Goal: Task Accomplishment & Management: Complete application form

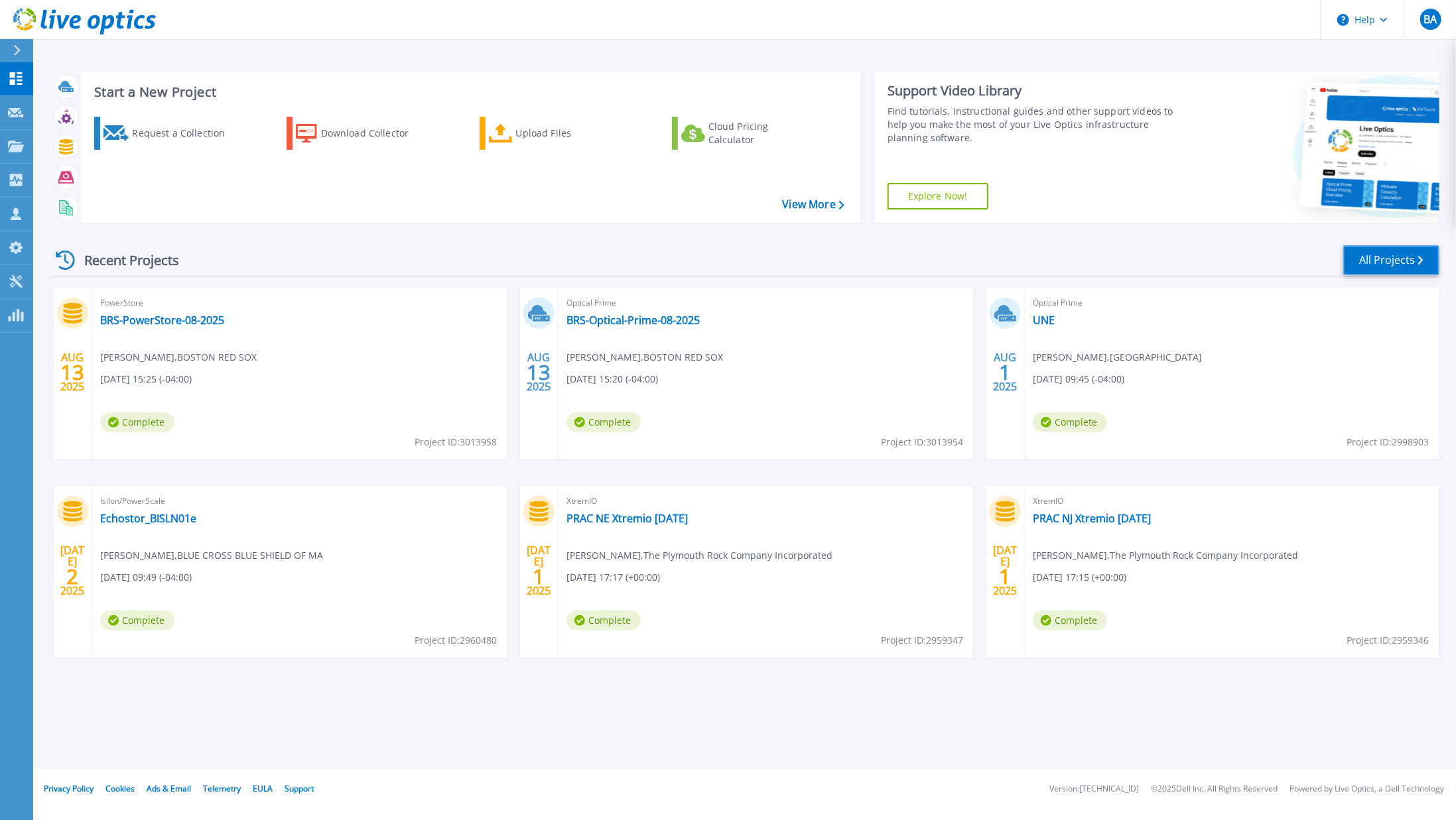
click at [1393, 256] on link "All Projects" at bounding box center [1391, 260] width 96 height 30
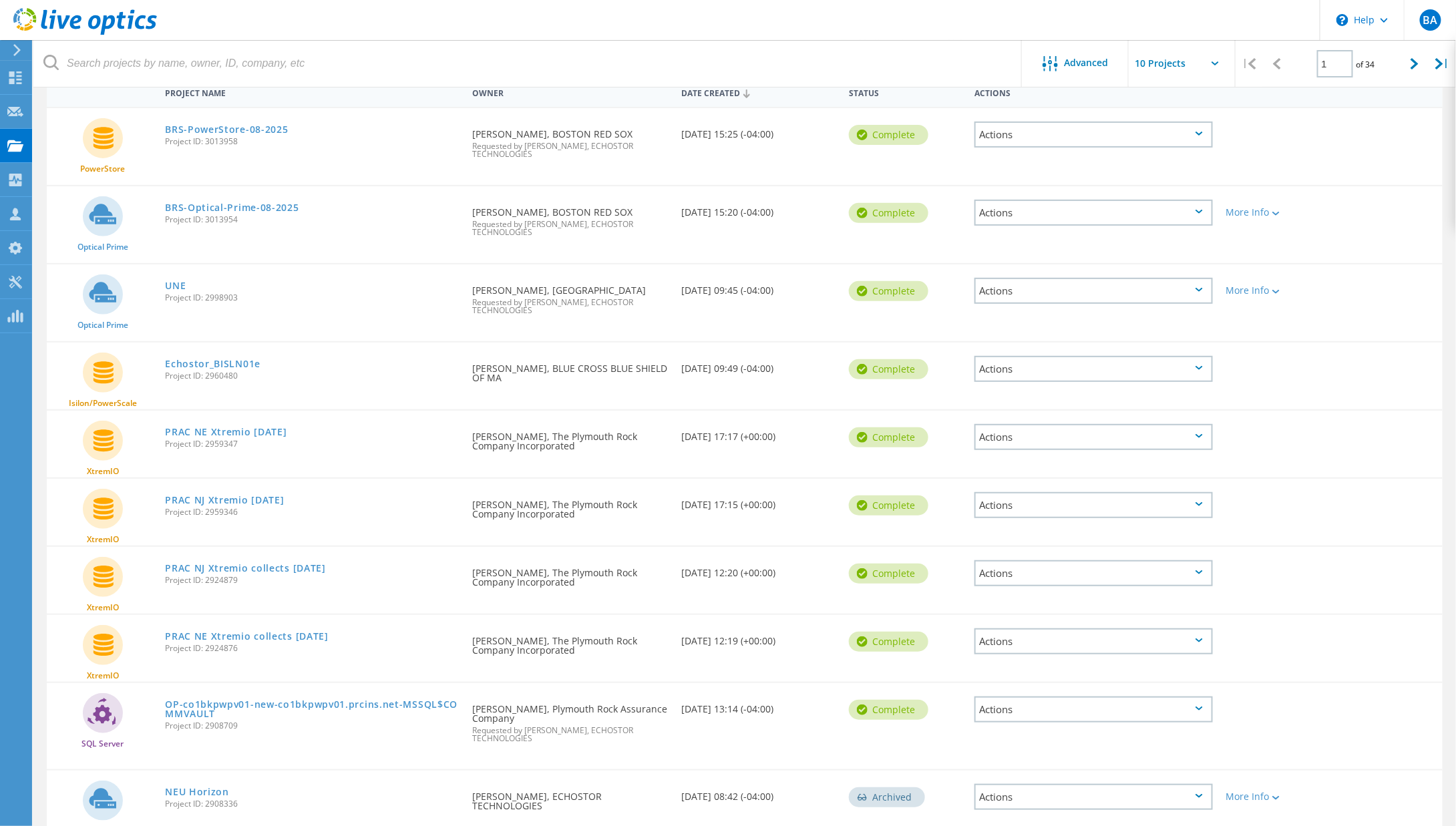
scroll to position [200, 0]
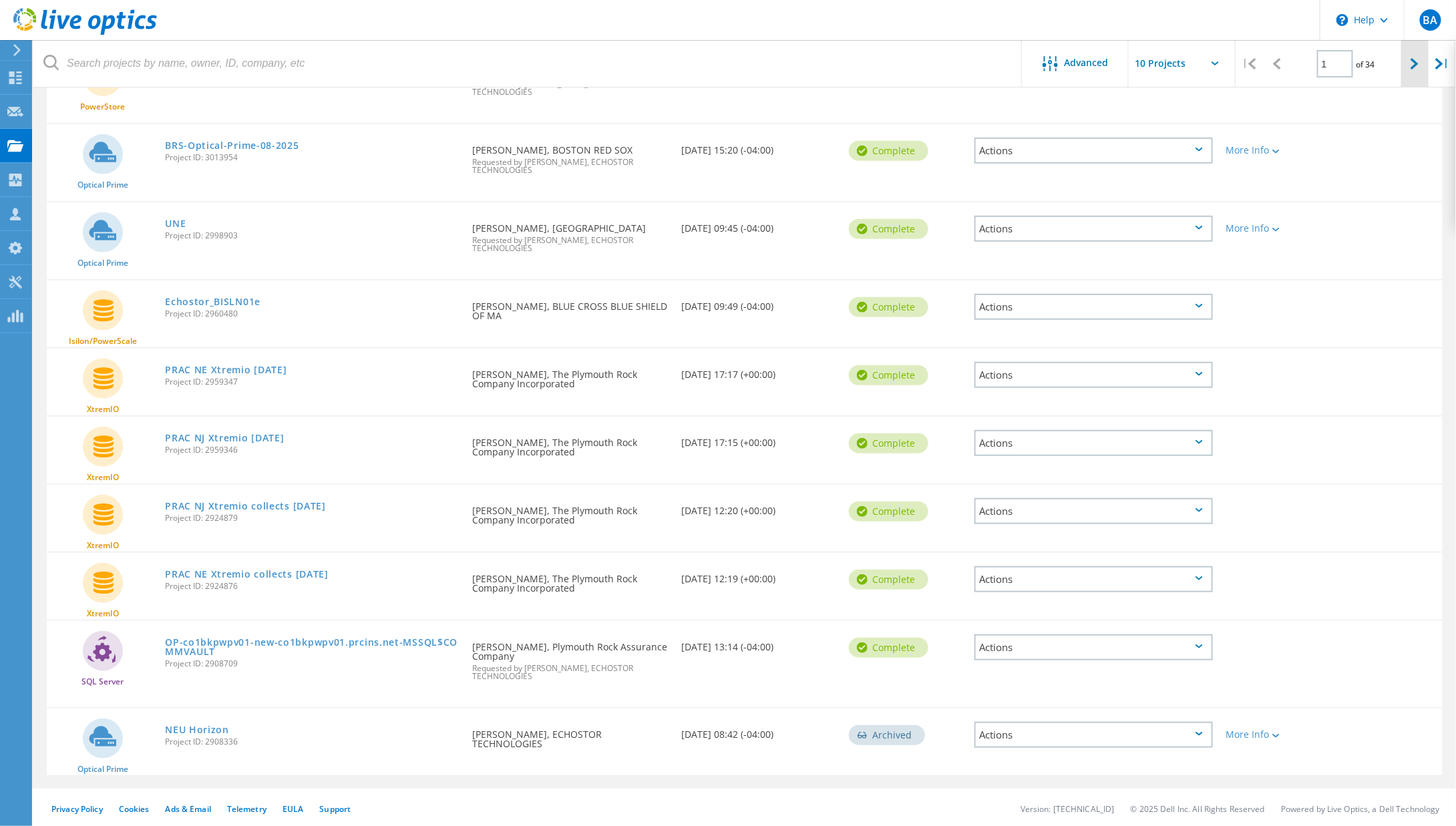
click at [1413, 62] on icon at bounding box center [1414, 64] width 8 height 11
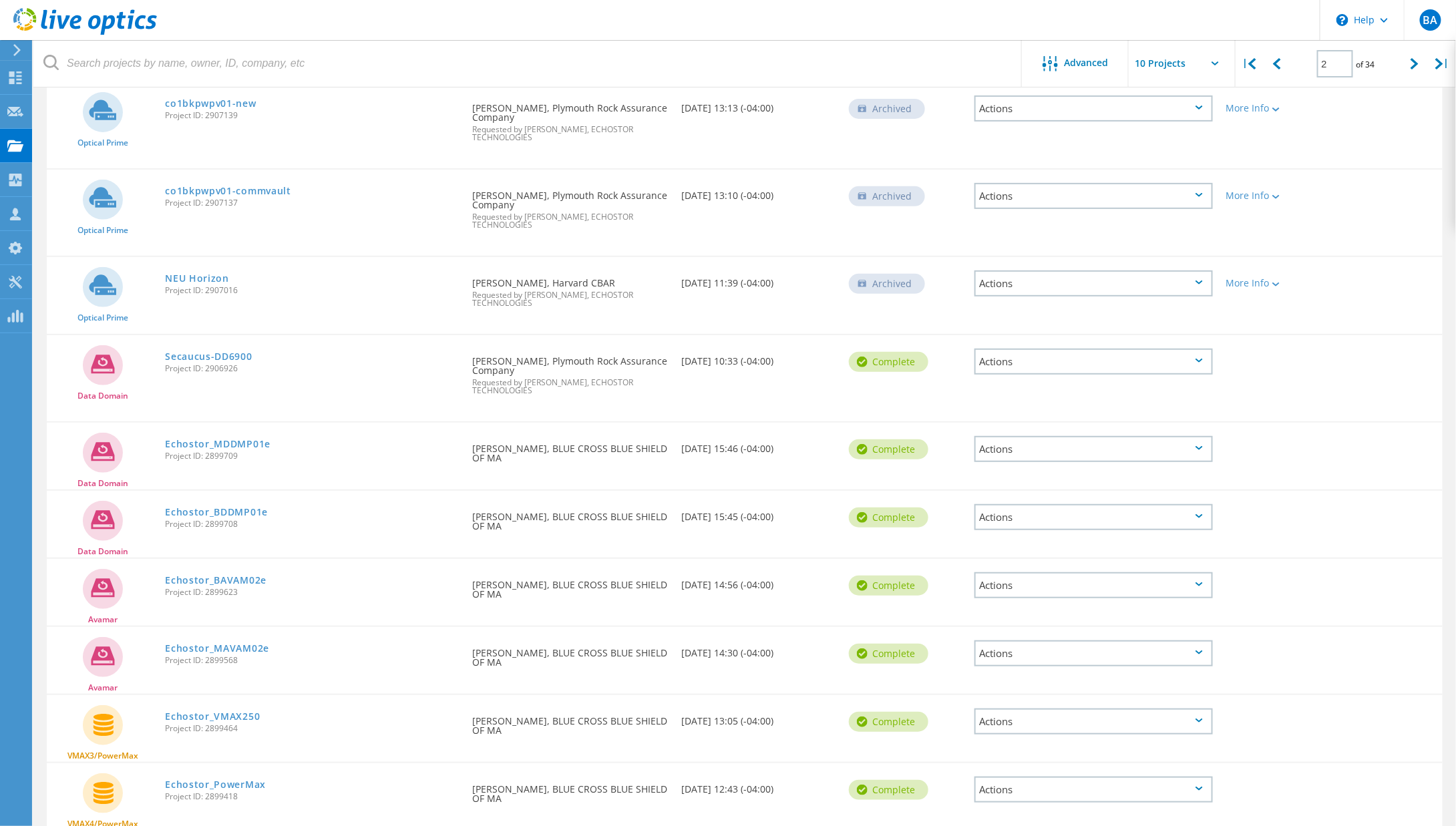
scroll to position [219, 0]
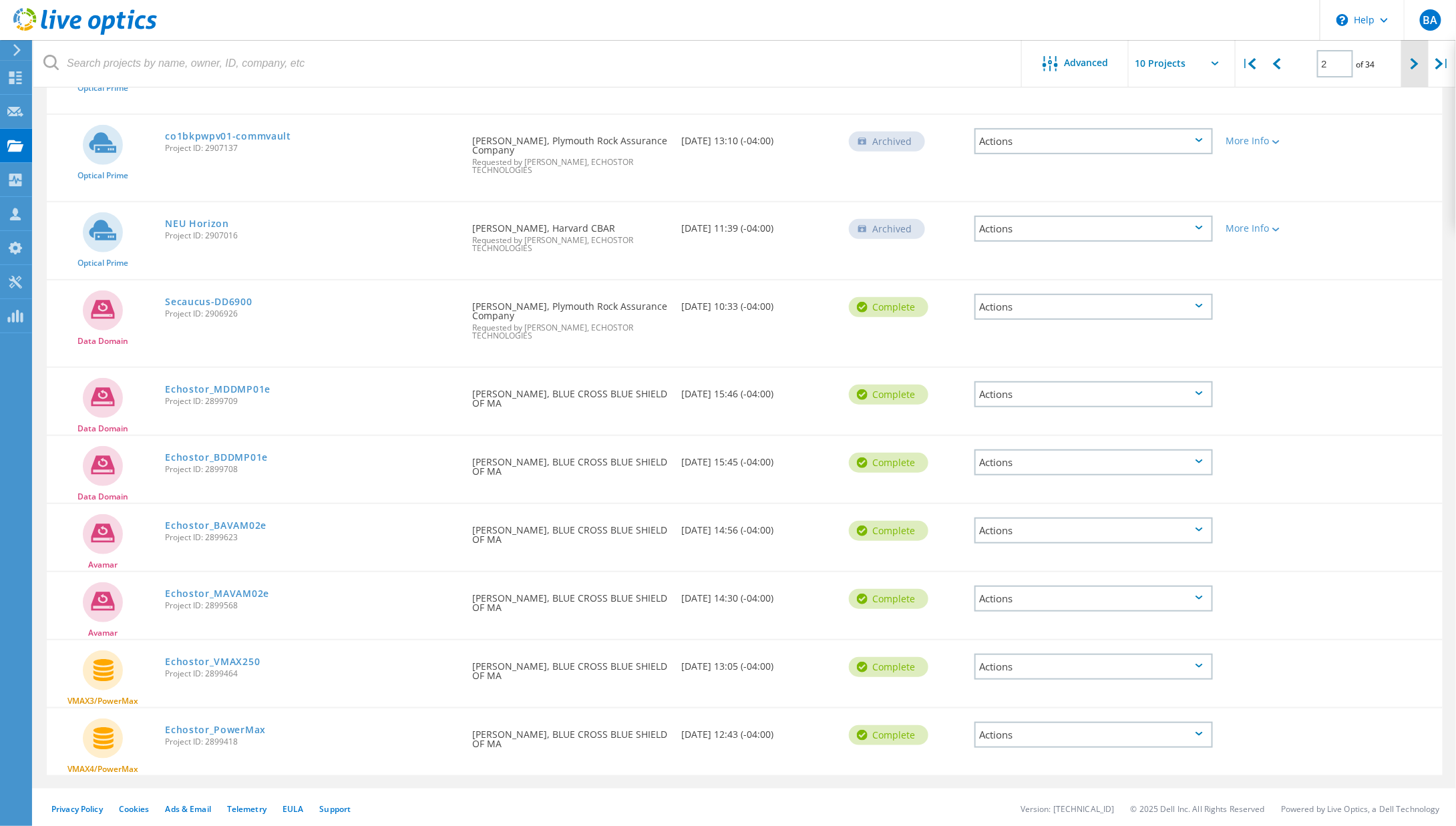
click at [1414, 69] on div at bounding box center [1414, 64] width 27 height 48
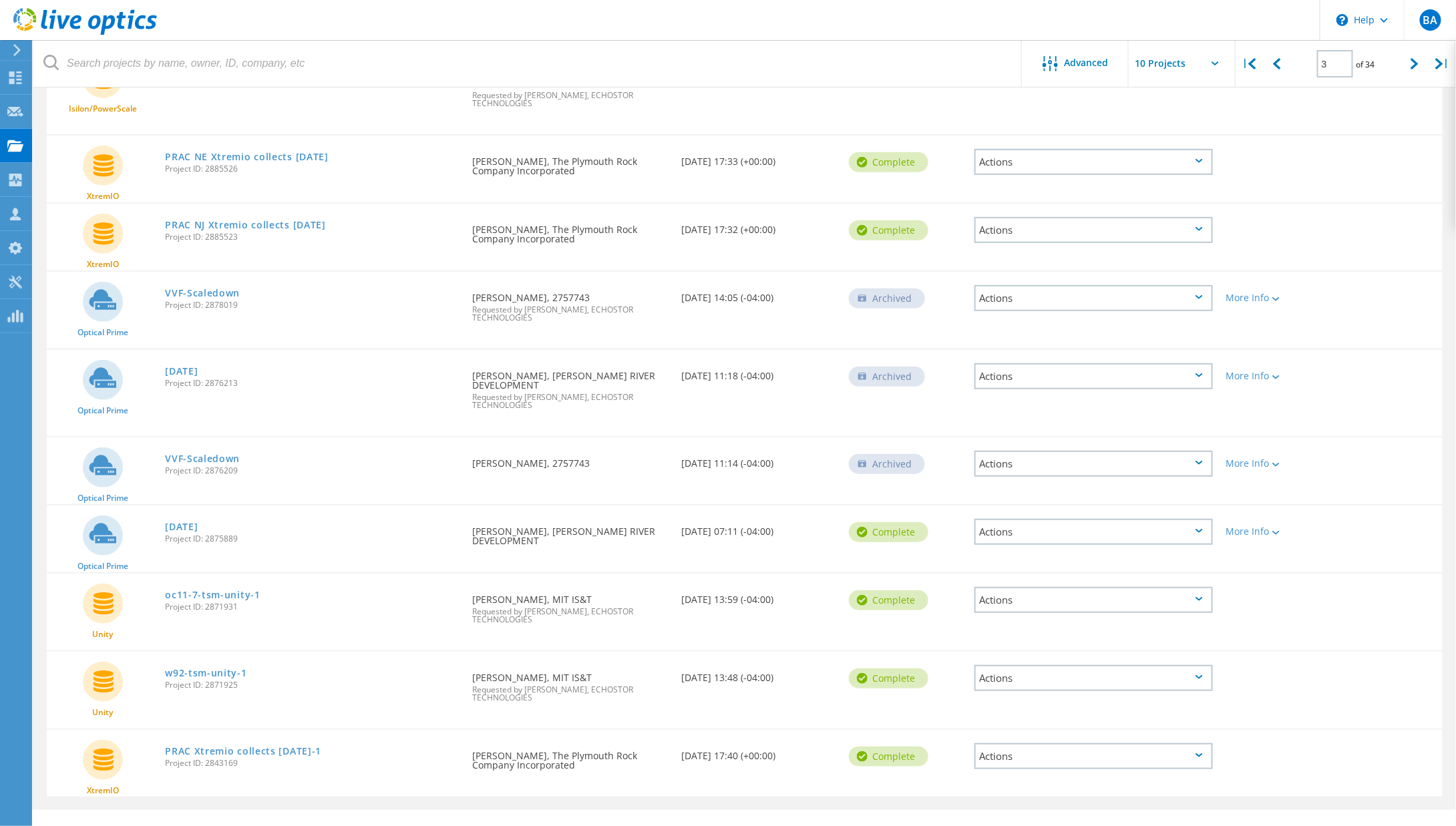
scroll to position [200, 0]
click at [1409, 62] on div at bounding box center [1414, 64] width 27 height 48
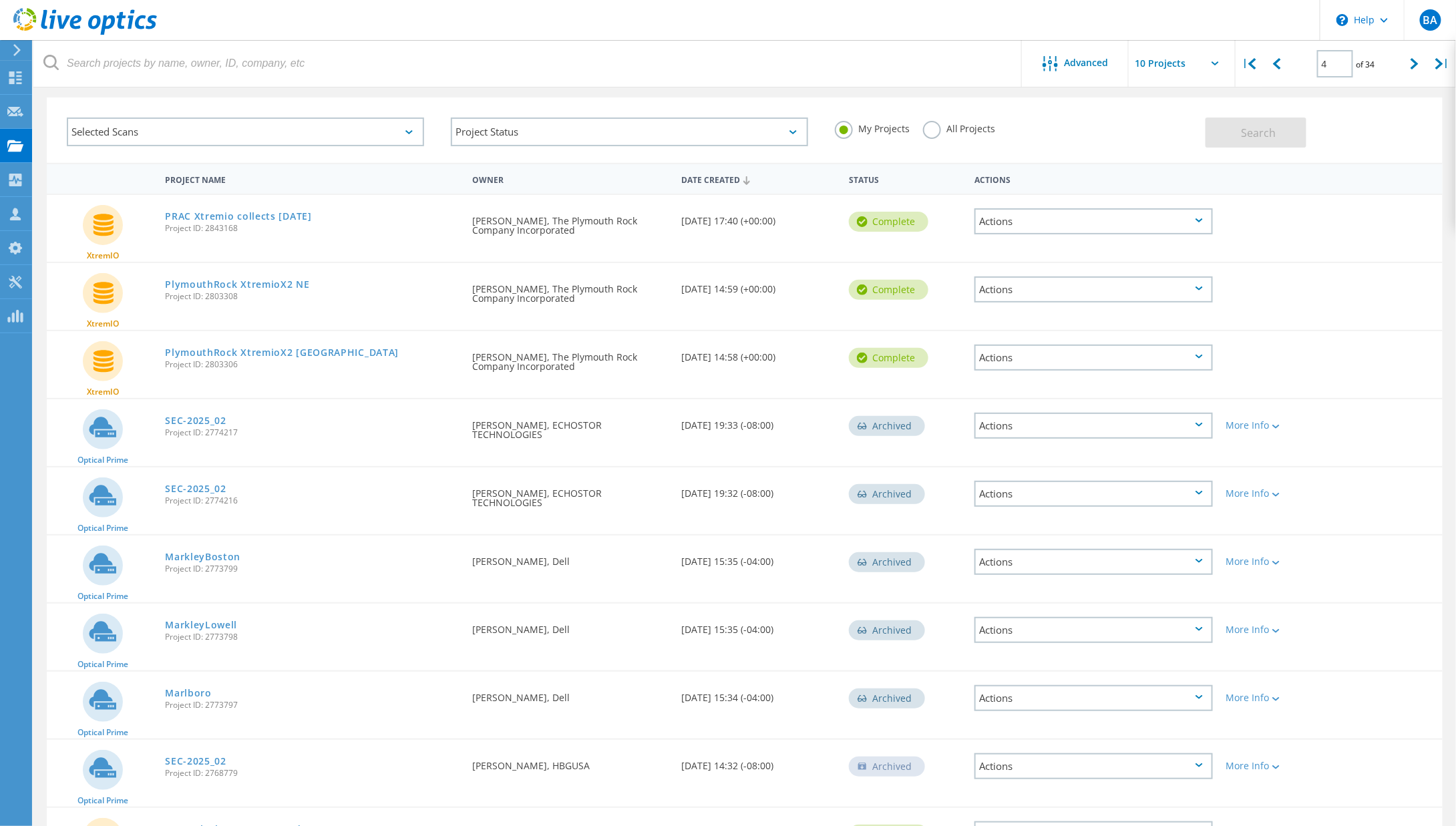
scroll to position [151, 0]
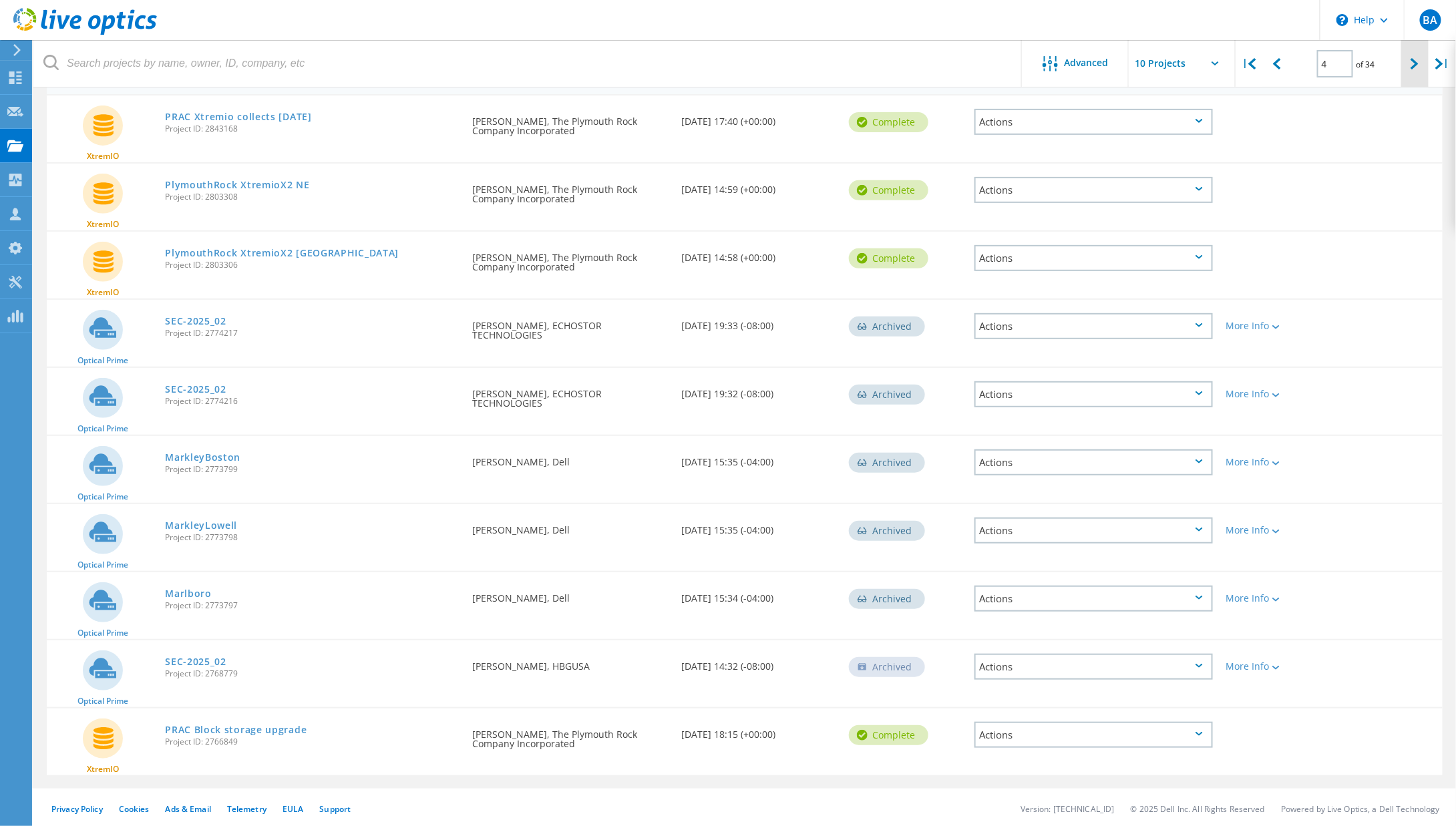
click at [1411, 69] on icon at bounding box center [1414, 64] width 8 height 11
type input "5"
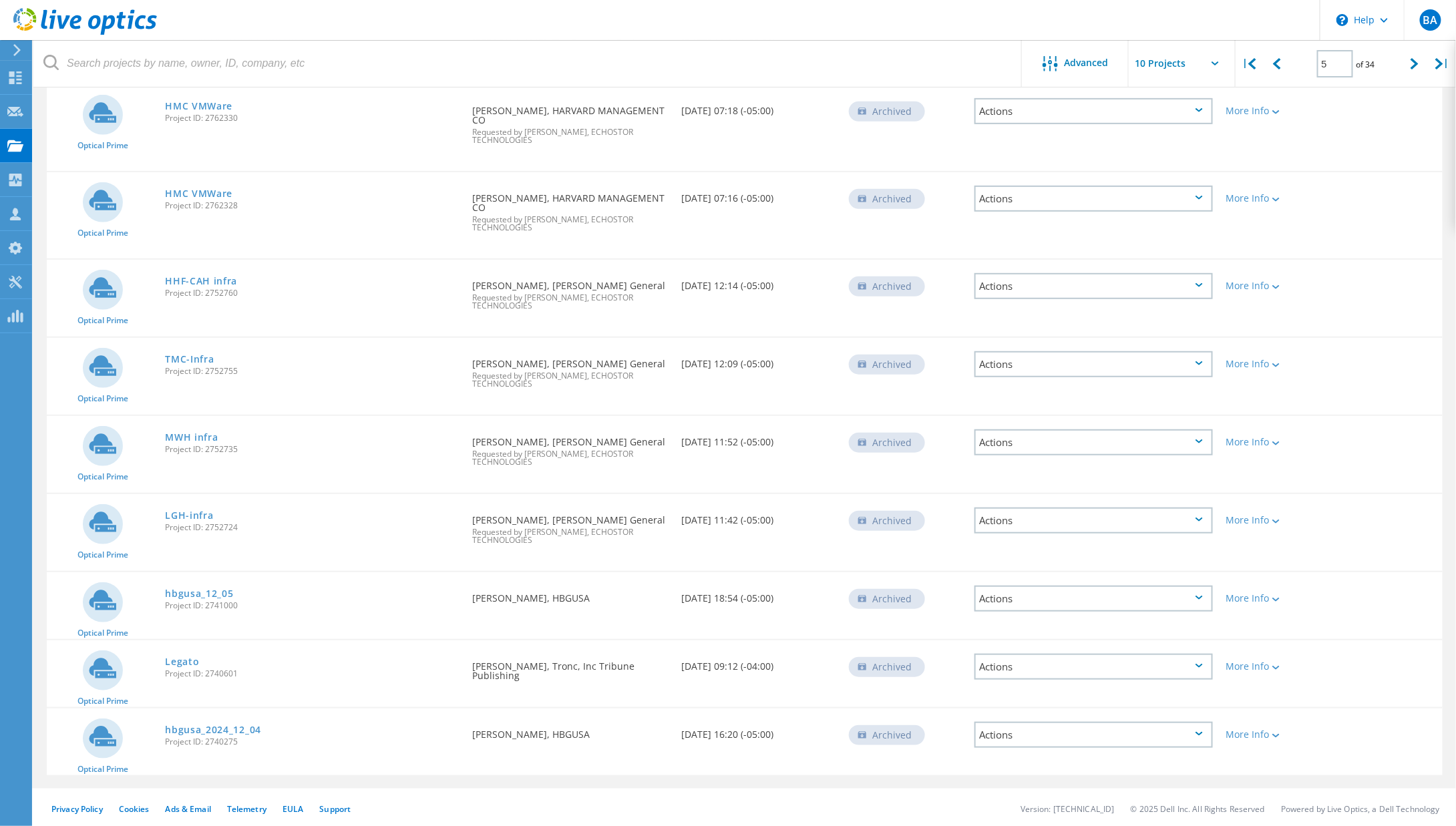
scroll to position [229, 0]
click at [189, 591] on link "hbgusa_12_05" at bounding box center [198, 593] width 68 height 9
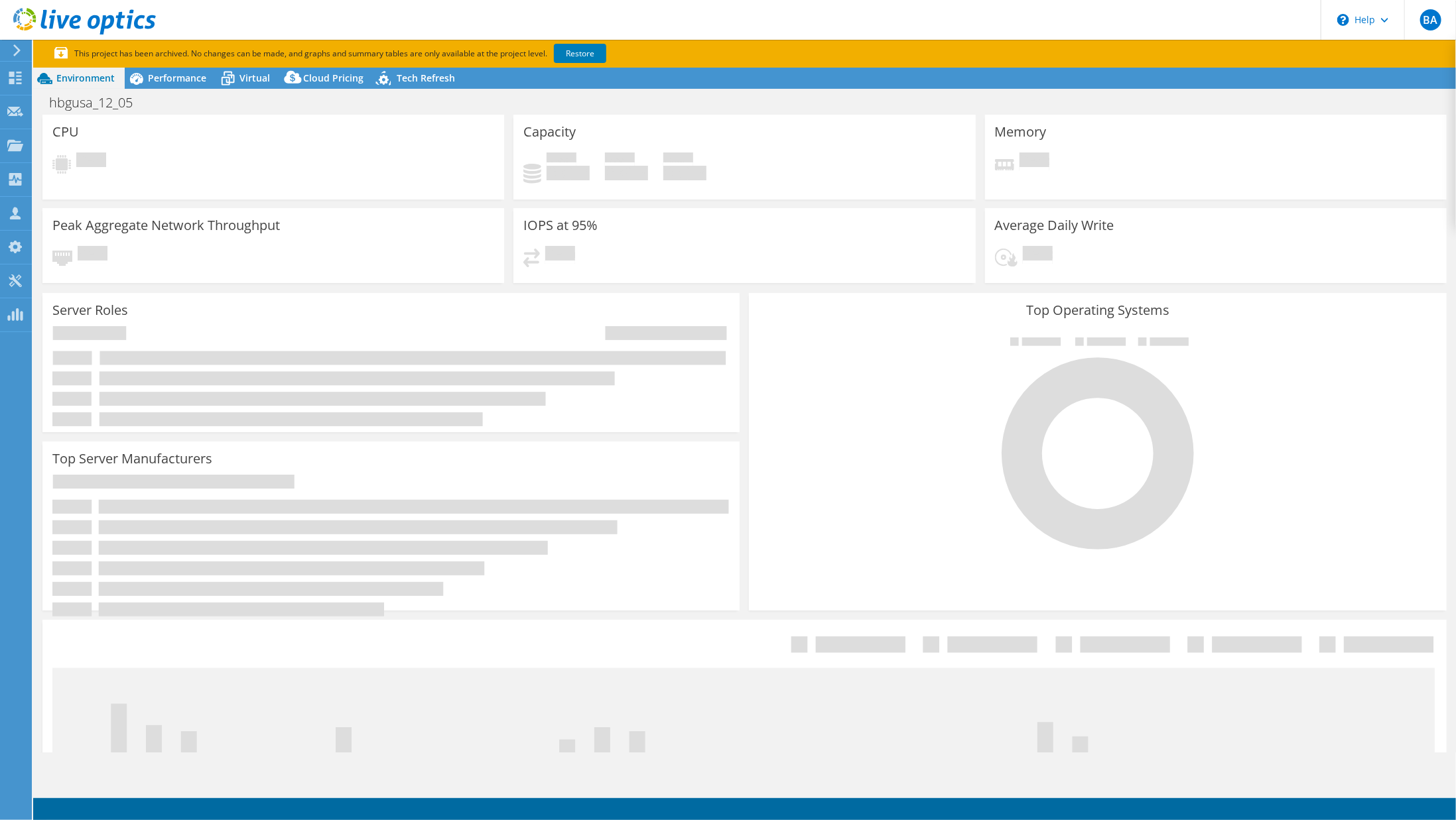
select select "USD"
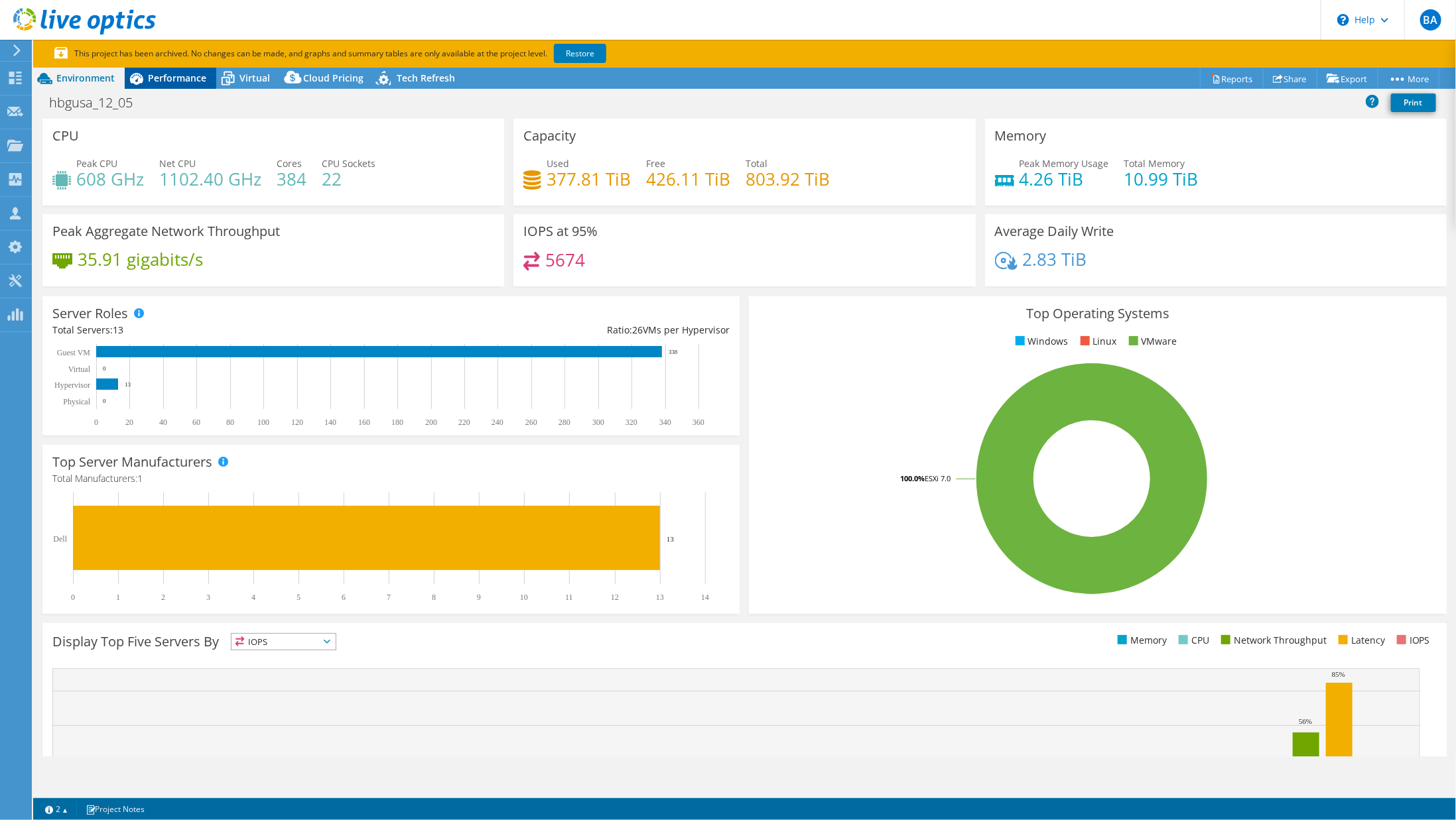
click at [204, 81] on span "Performance" at bounding box center [177, 77] width 59 height 12
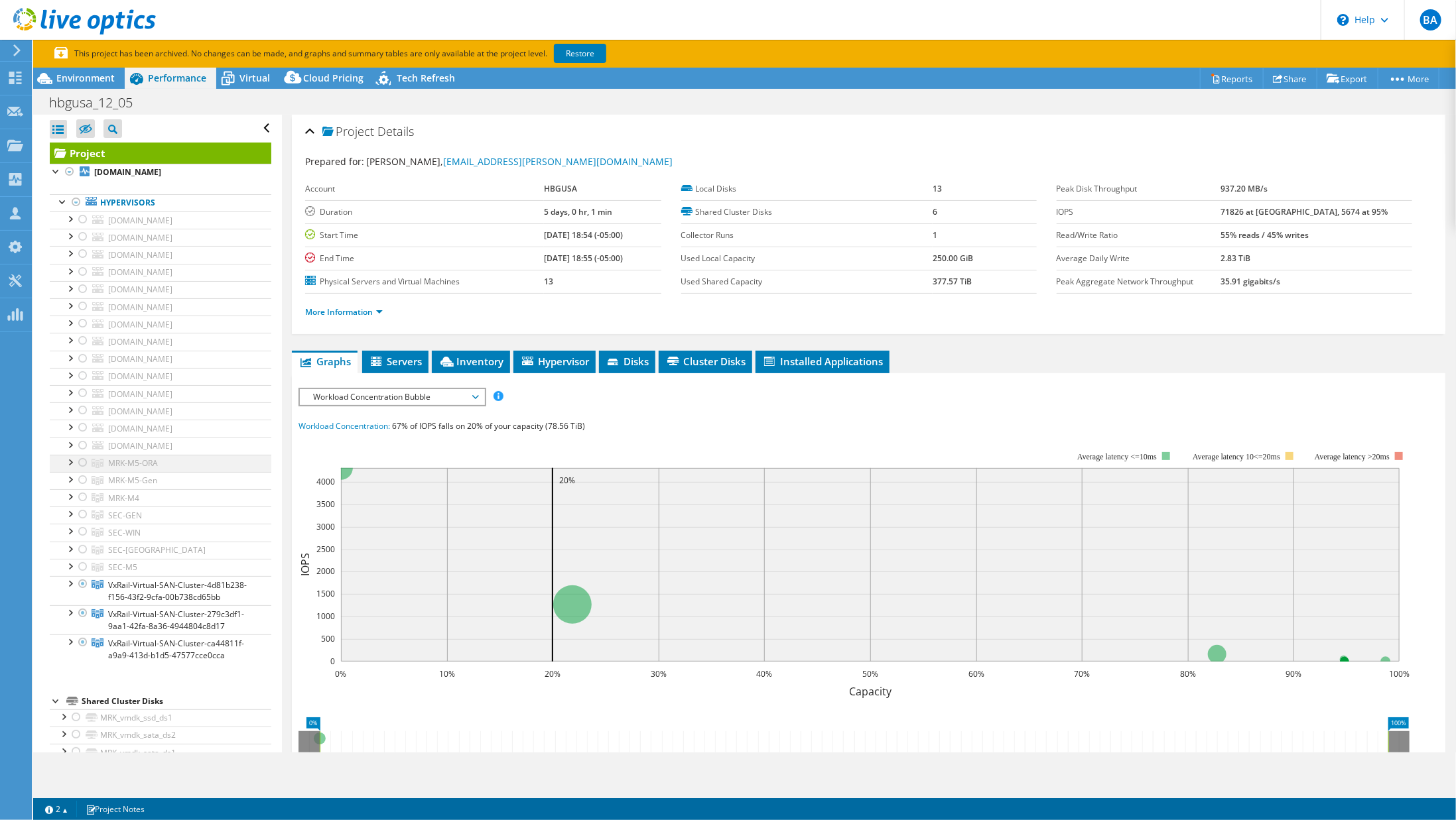
click at [68, 457] on div at bounding box center [69, 461] width 13 height 13
click at [63, 457] on div at bounding box center [69, 461] width 13 height 13
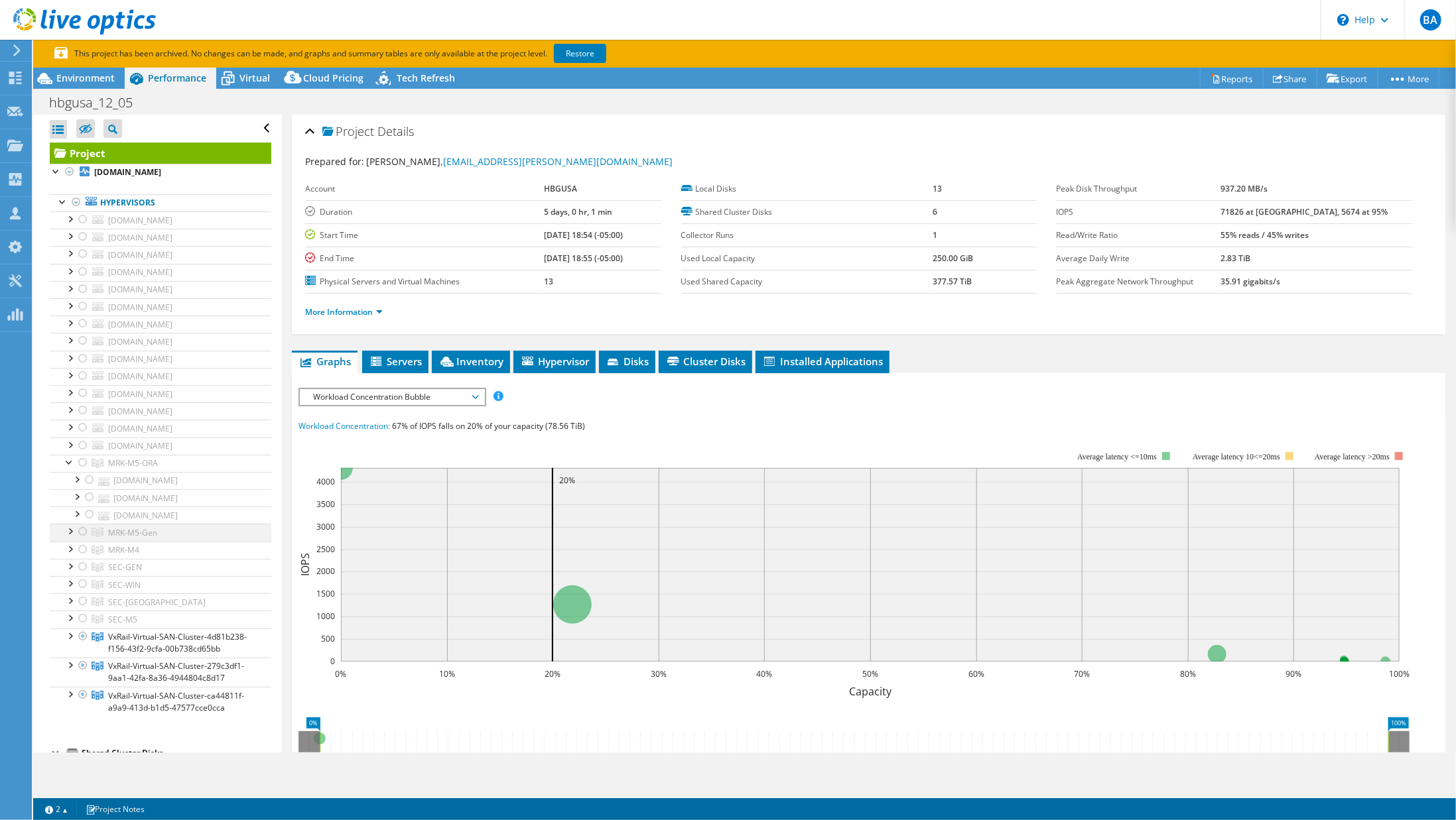
click at [69, 524] on div at bounding box center [69, 530] width 13 height 13
click at [74, 647] on li "MRK-M4 mrk-esxi-c2b5.hbgusa.com MRK_vmdk_ssd_ds2 MRK_vmdk_ssd_ds1" at bounding box center [160, 654] width 221 height 17
click at [72, 646] on div at bounding box center [69, 652] width 13 height 13
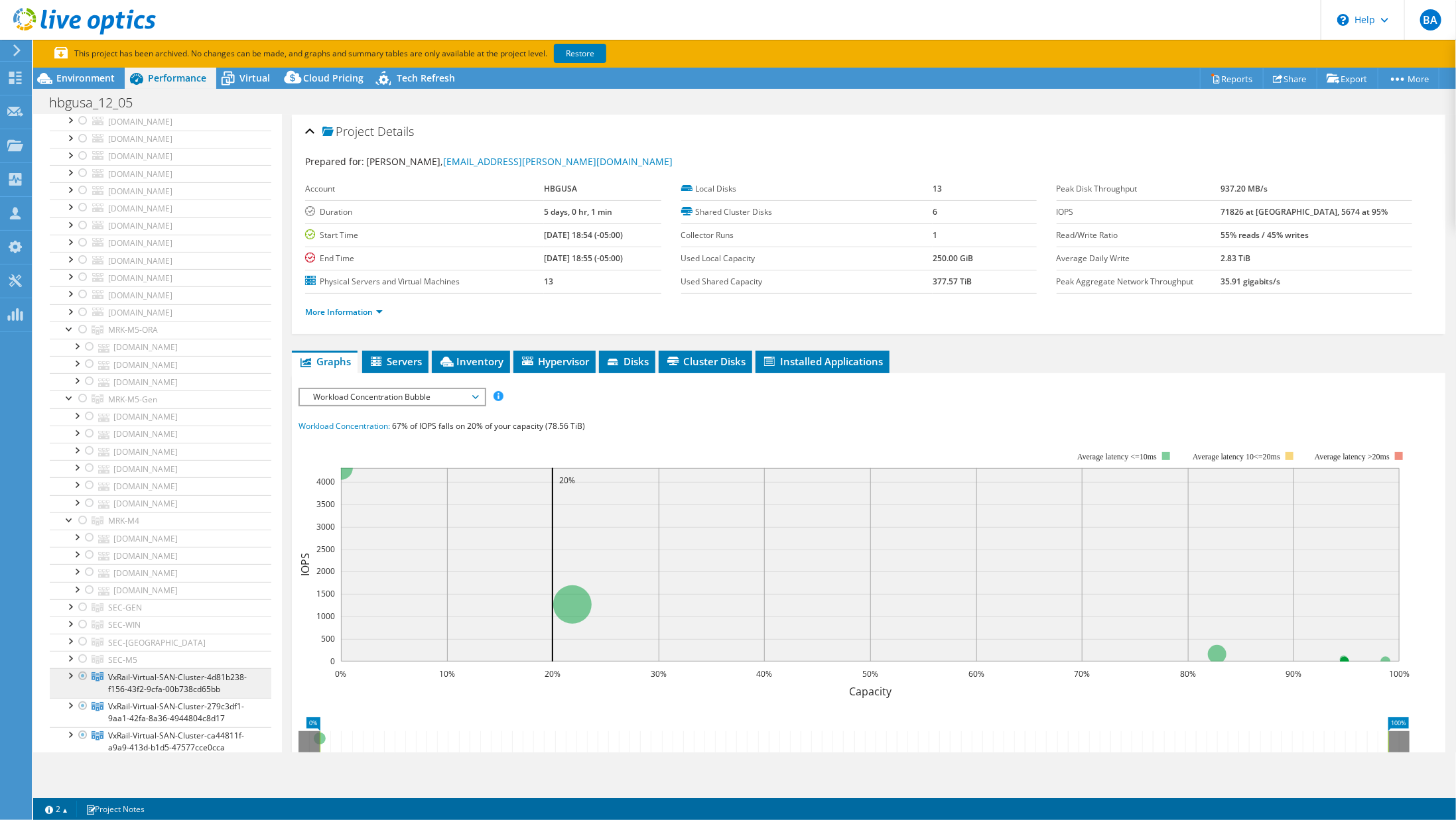
scroll to position [198, 0]
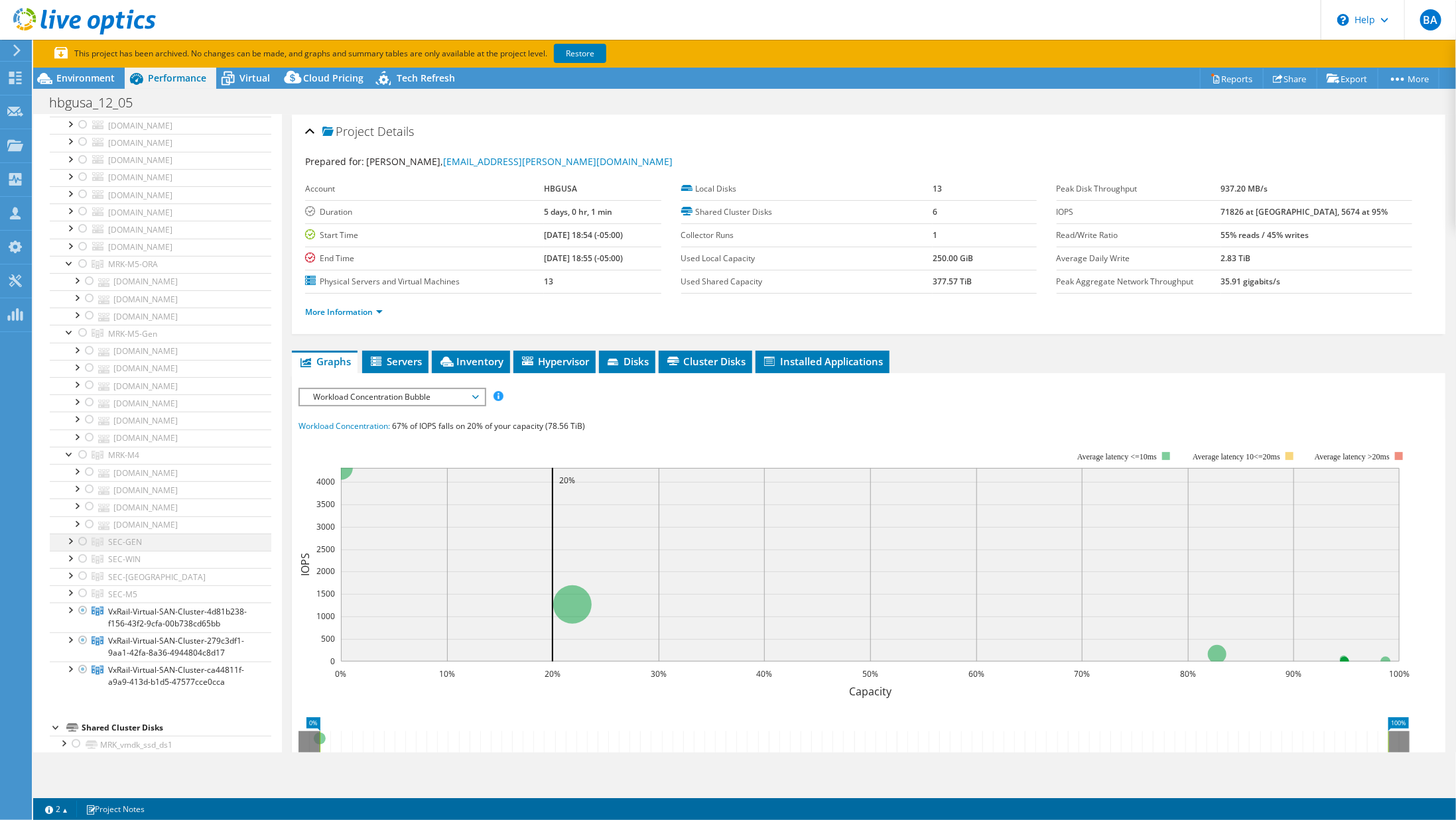
click at [70, 534] on div at bounding box center [69, 540] width 13 height 13
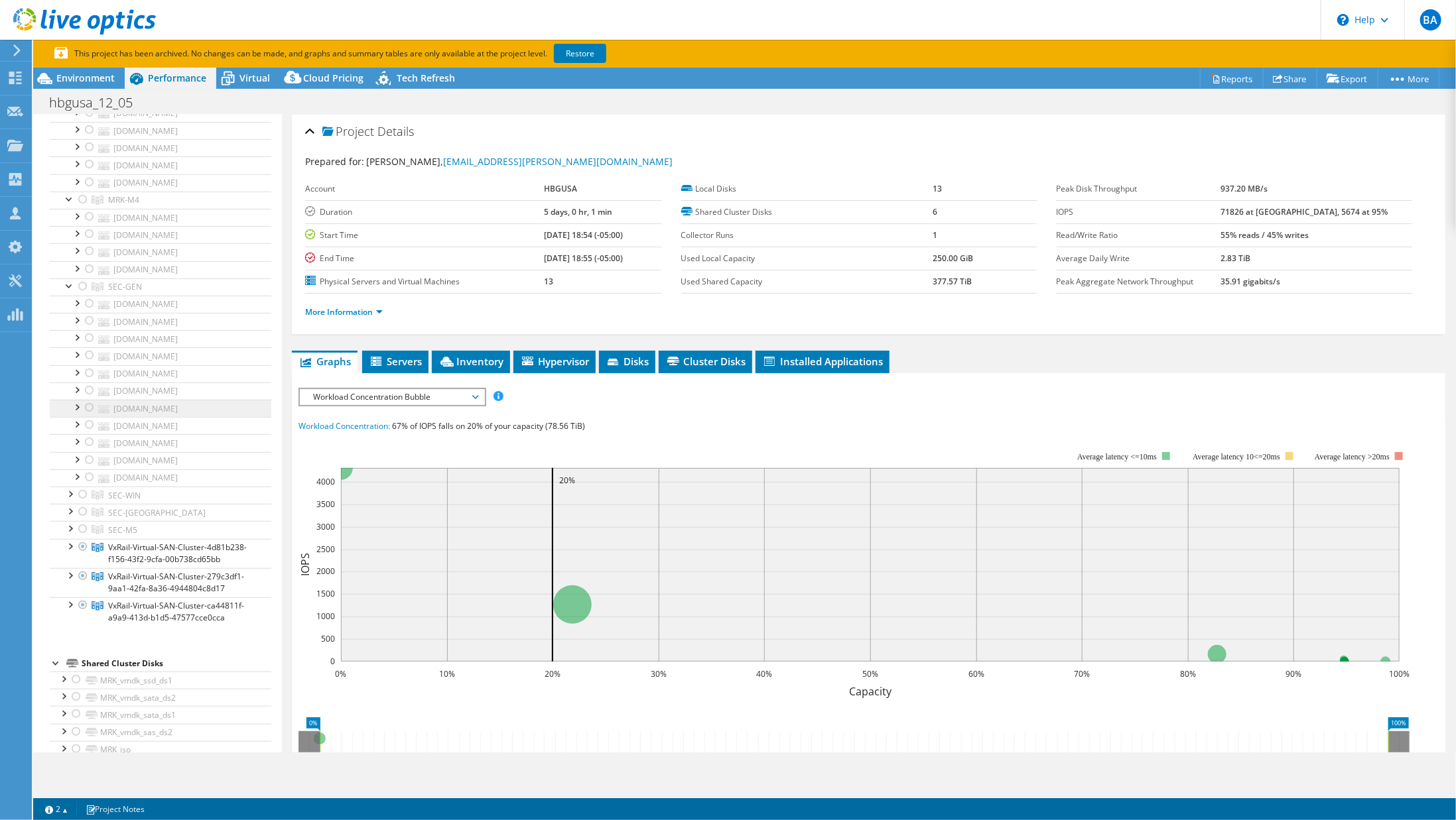
scroll to position [464, 0]
click at [70, 268] on div at bounding box center [69, 275] width 13 height 13
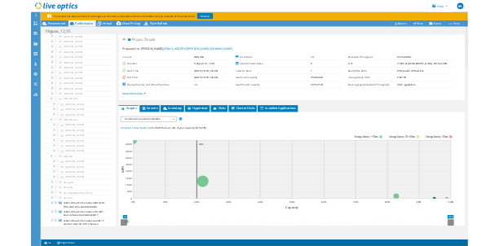
scroll to position [0, 0]
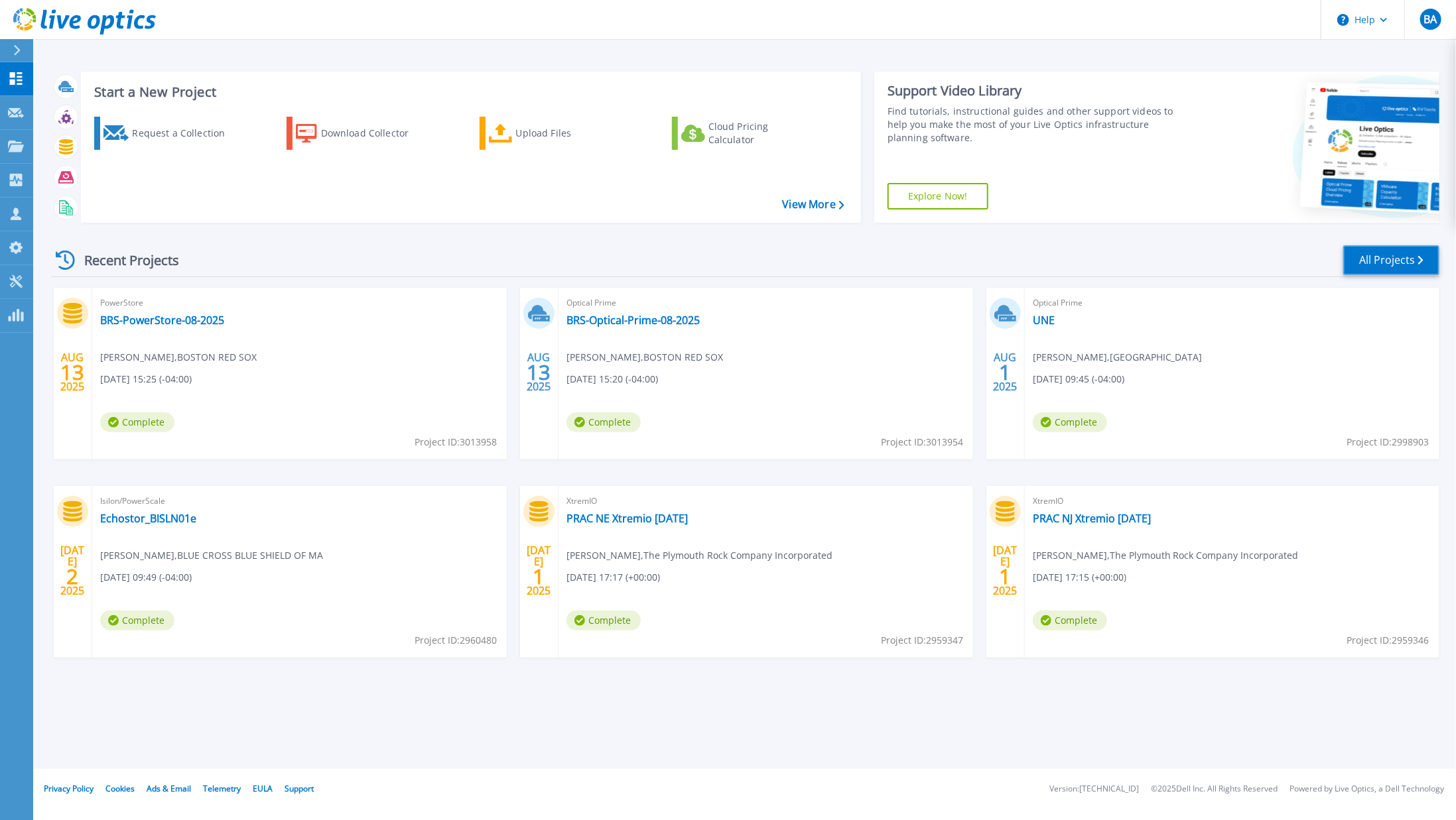
click at [1393, 265] on link "All Projects" at bounding box center [1391, 260] width 96 height 30
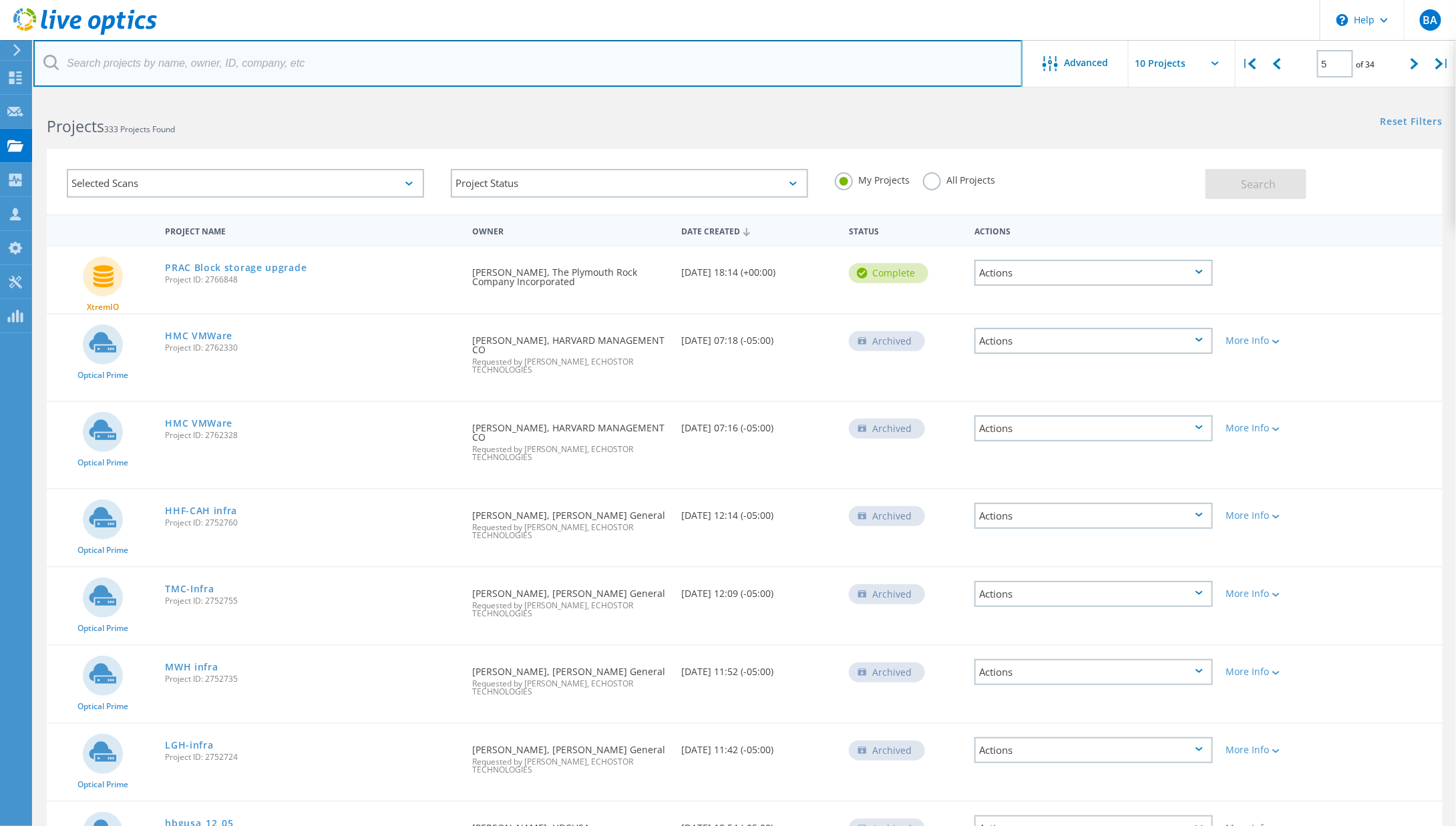
click at [299, 68] on input "text" at bounding box center [528, 63] width 989 height 47
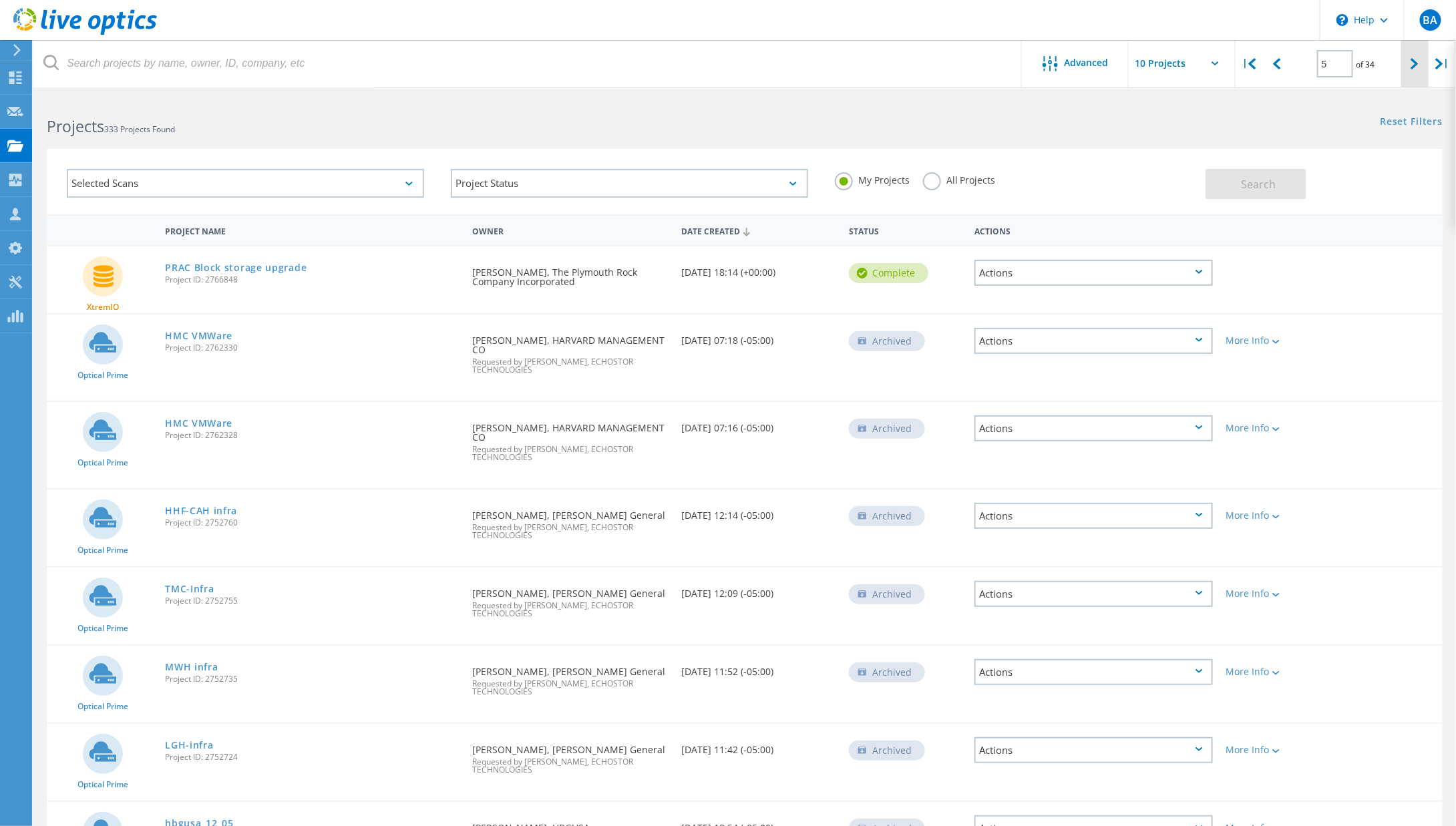
click at [1410, 65] on icon at bounding box center [1414, 64] width 8 height 11
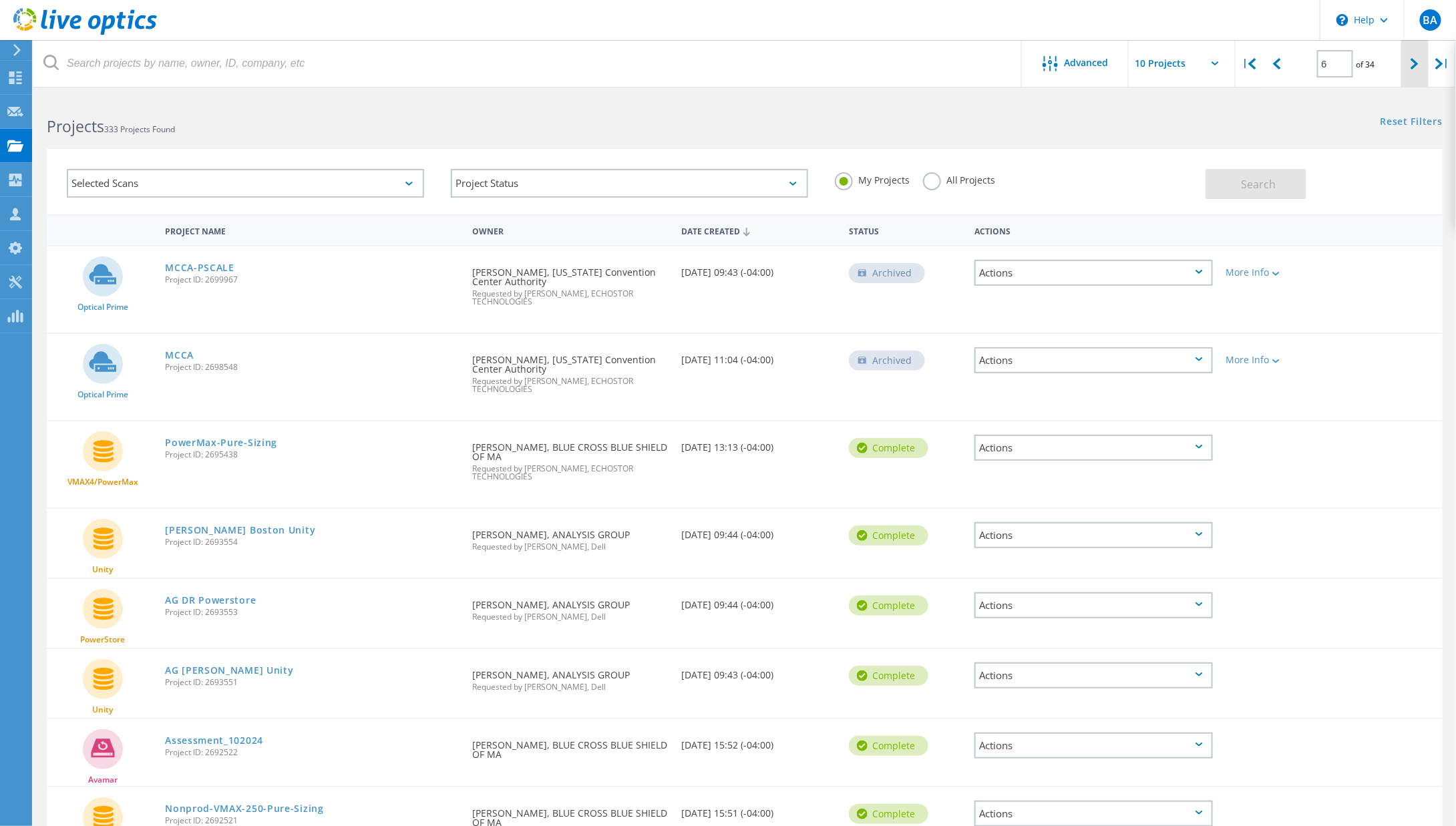
click at [1415, 64] on icon at bounding box center [1414, 64] width 8 height 11
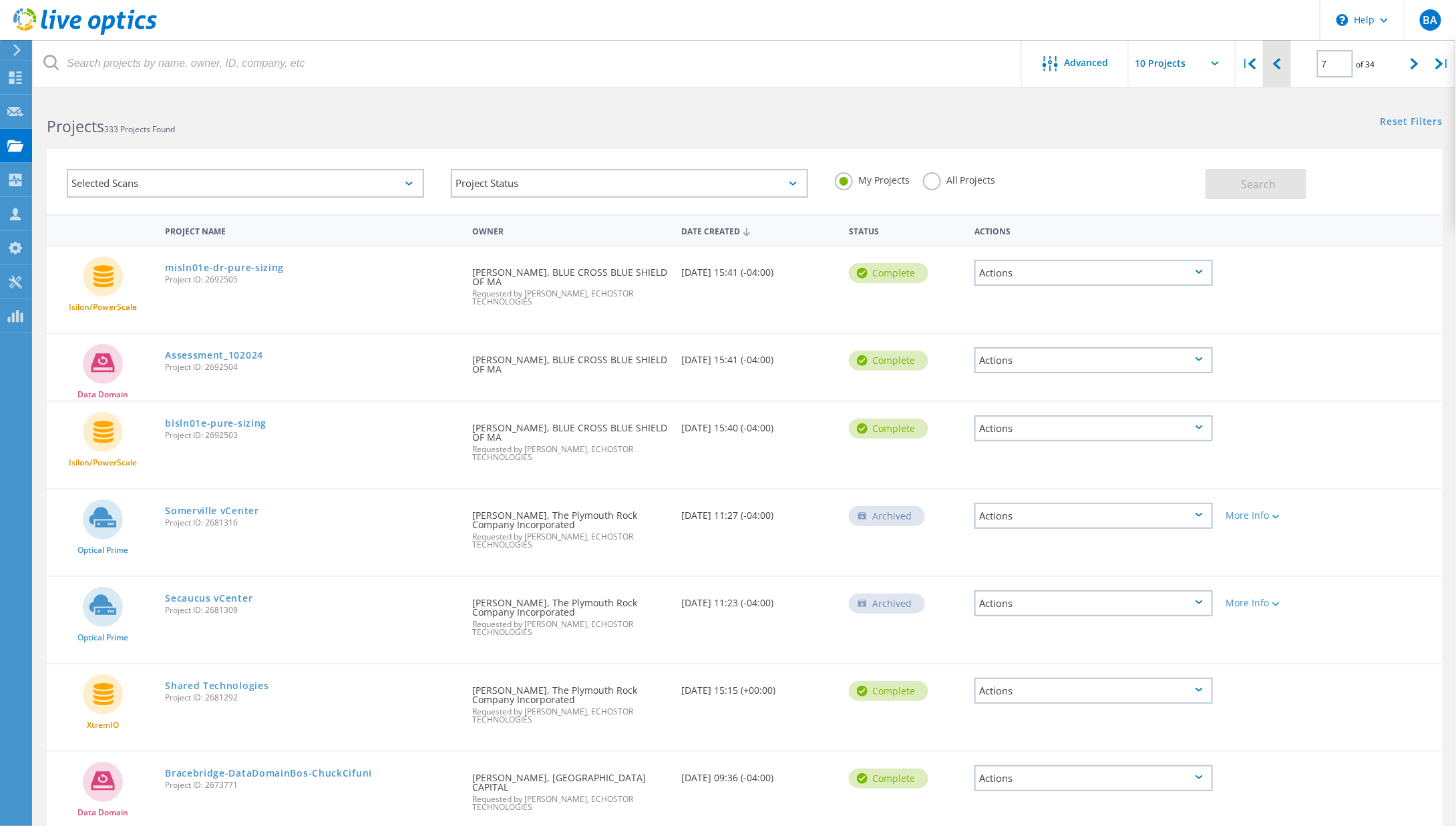
click at [1279, 64] on icon at bounding box center [1277, 64] width 8 height 11
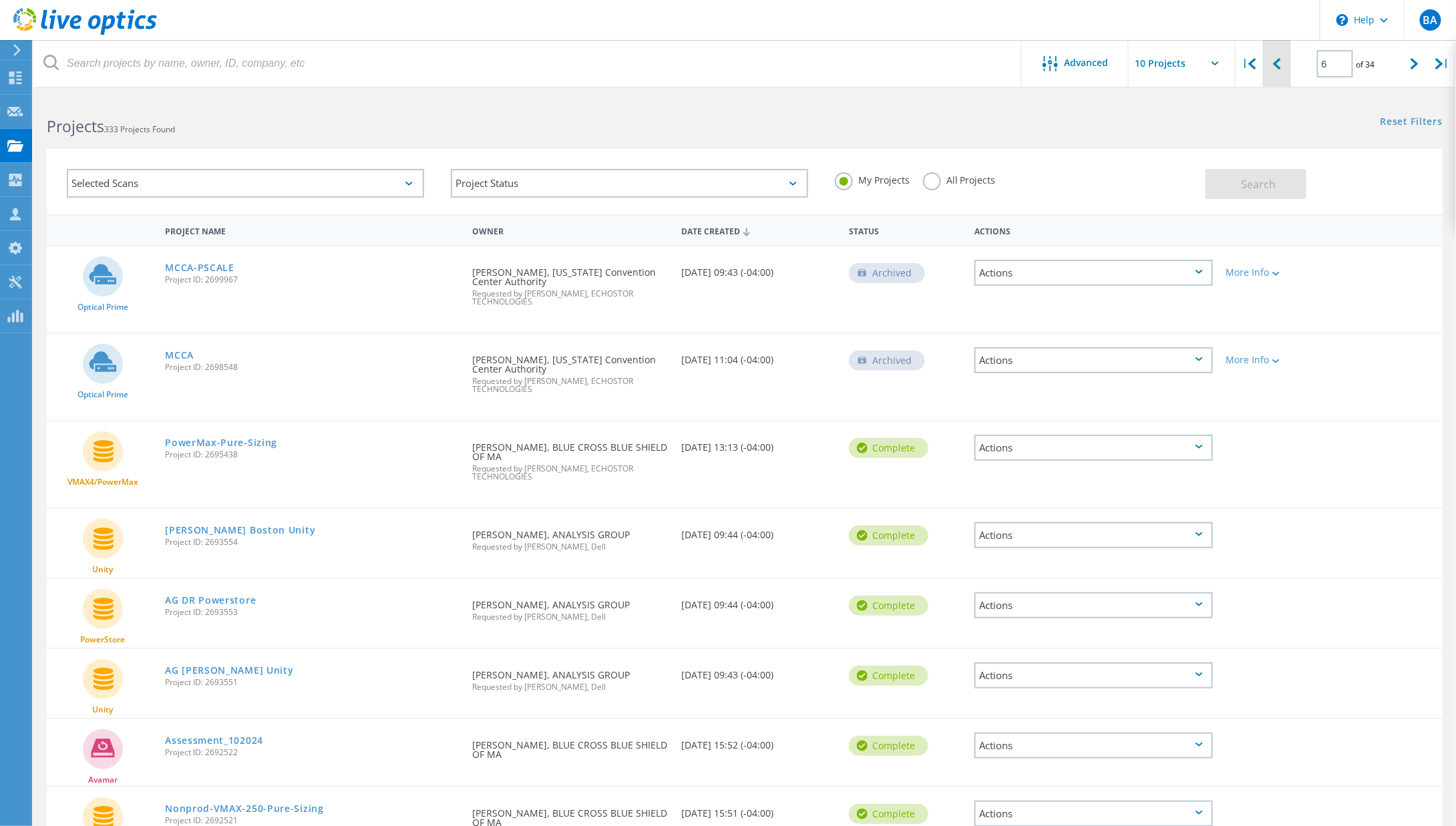
click at [1280, 63] on icon at bounding box center [1277, 64] width 8 height 11
type input "5"
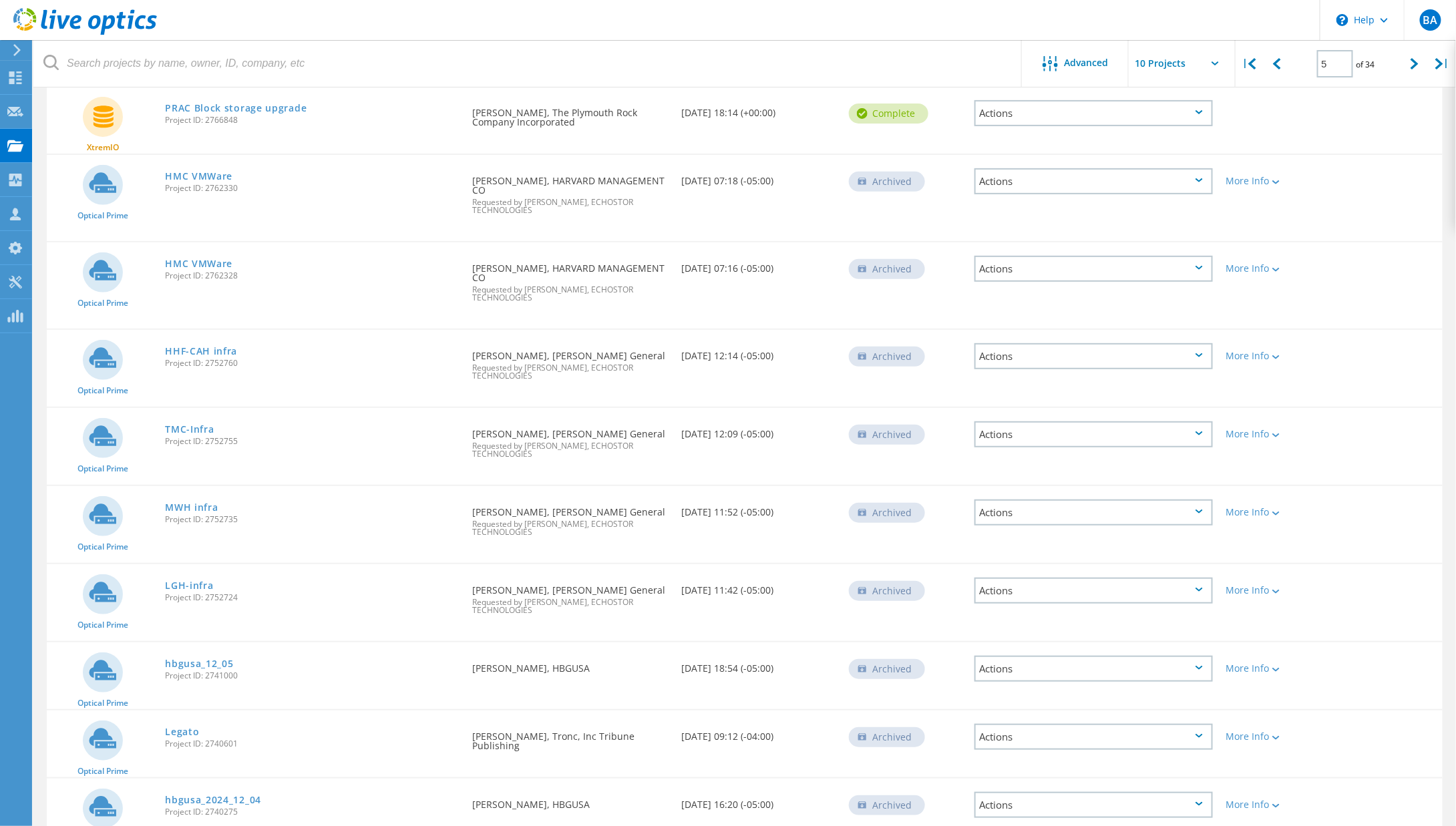
scroll to position [200, 0]
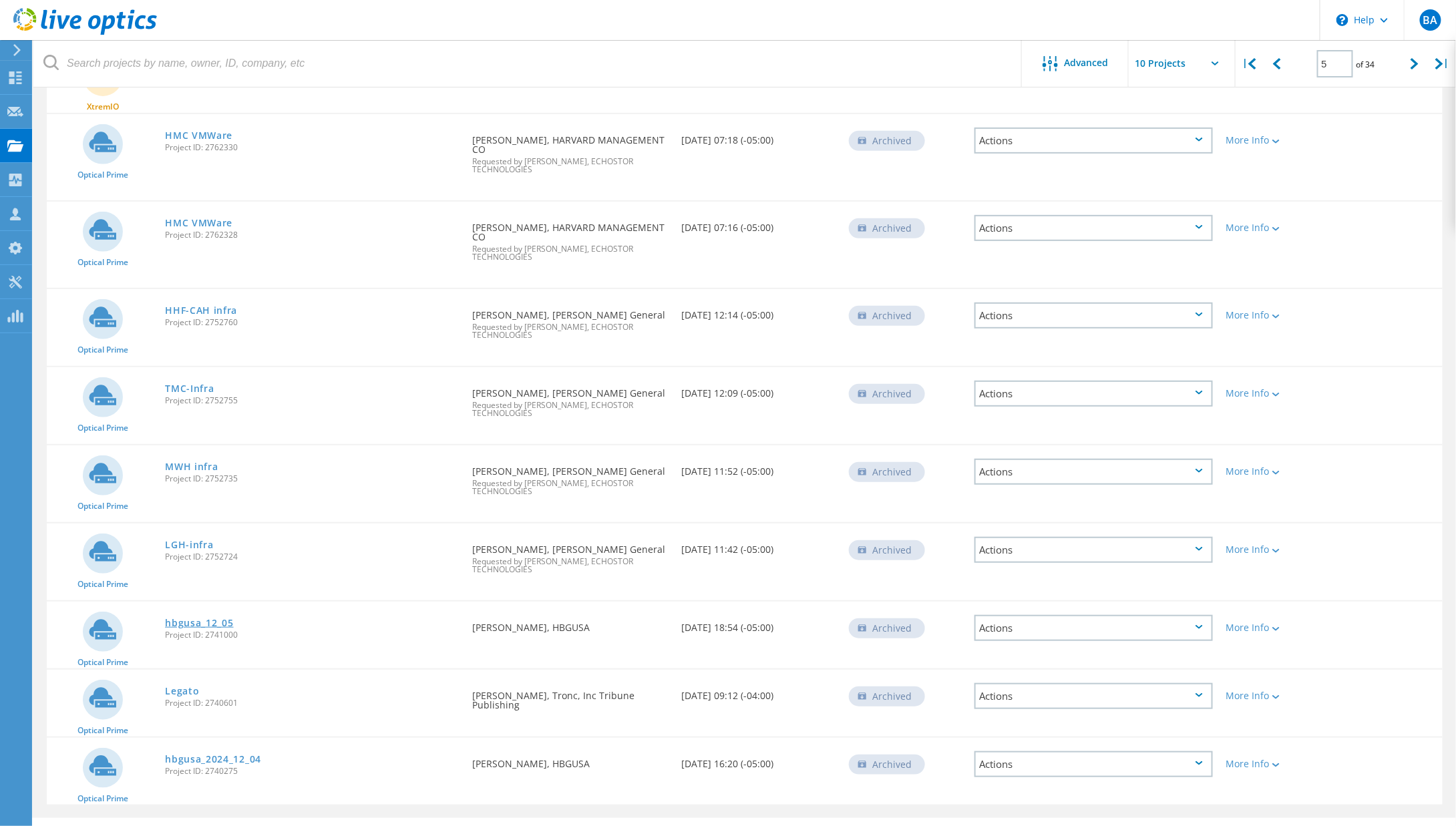
click at [206, 623] on link "hbgusa_12_05" at bounding box center [198, 623] width 68 height 9
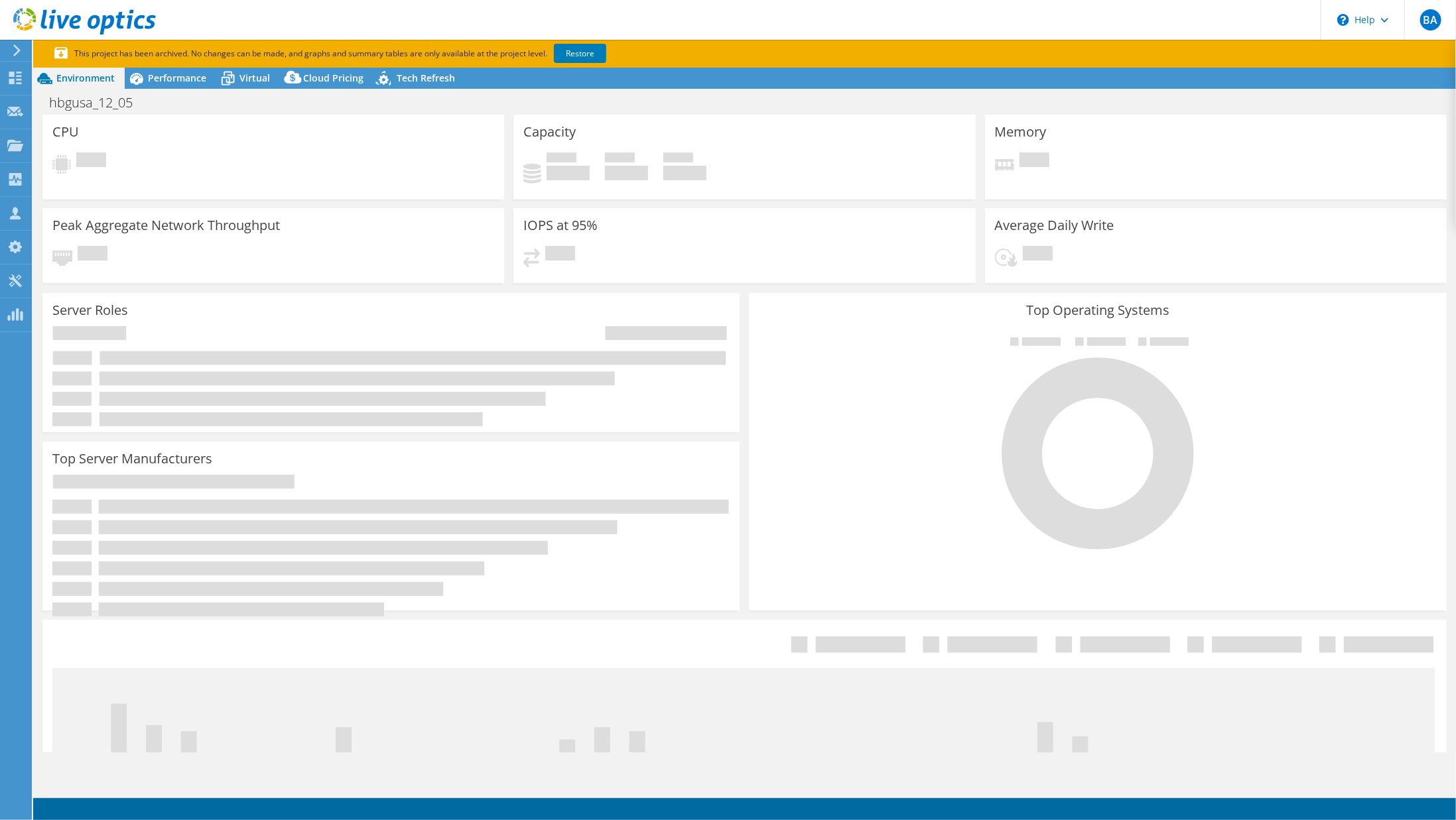
select select "USD"
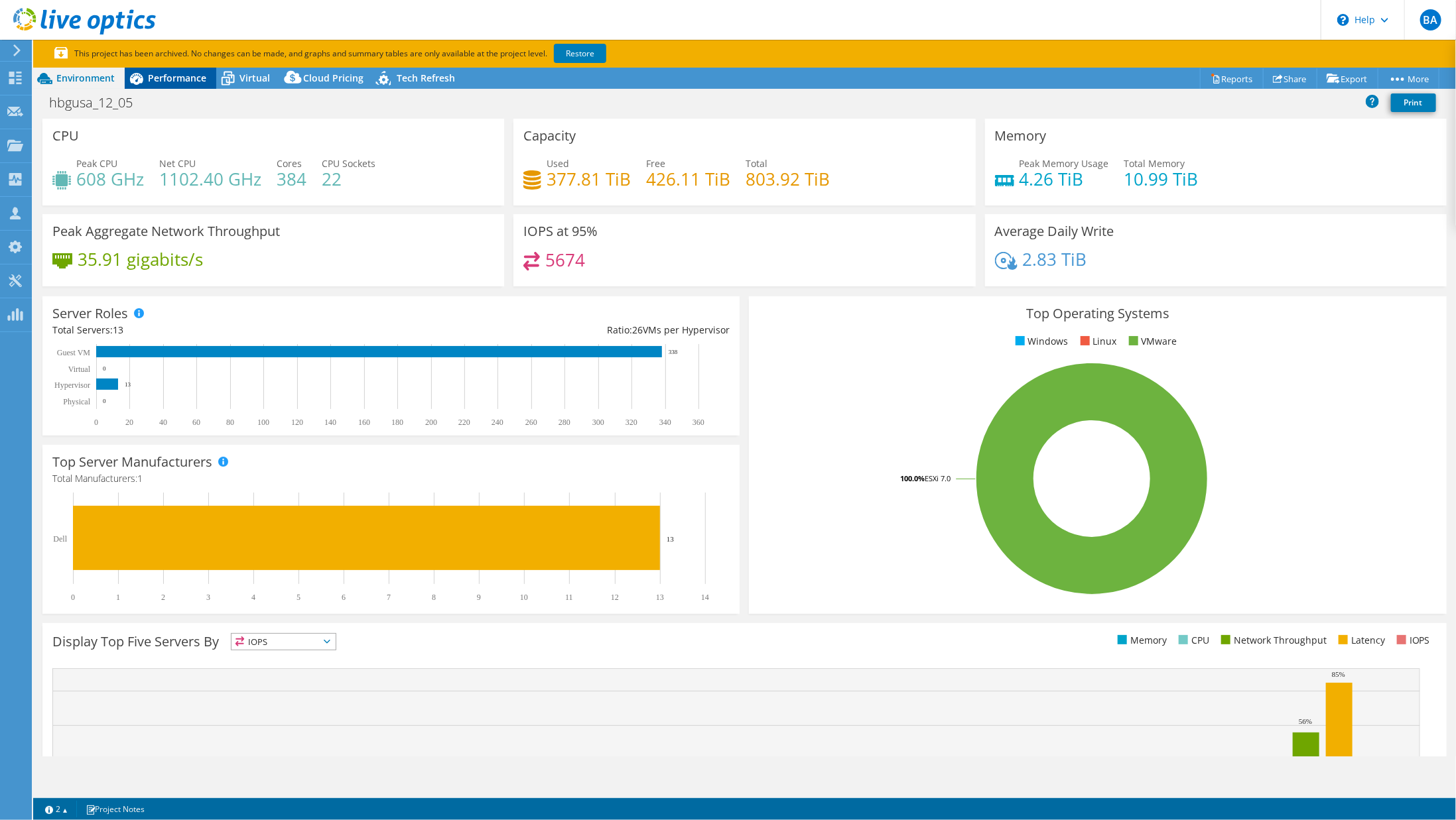
click at [174, 76] on span "Performance" at bounding box center [177, 77] width 59 height 12
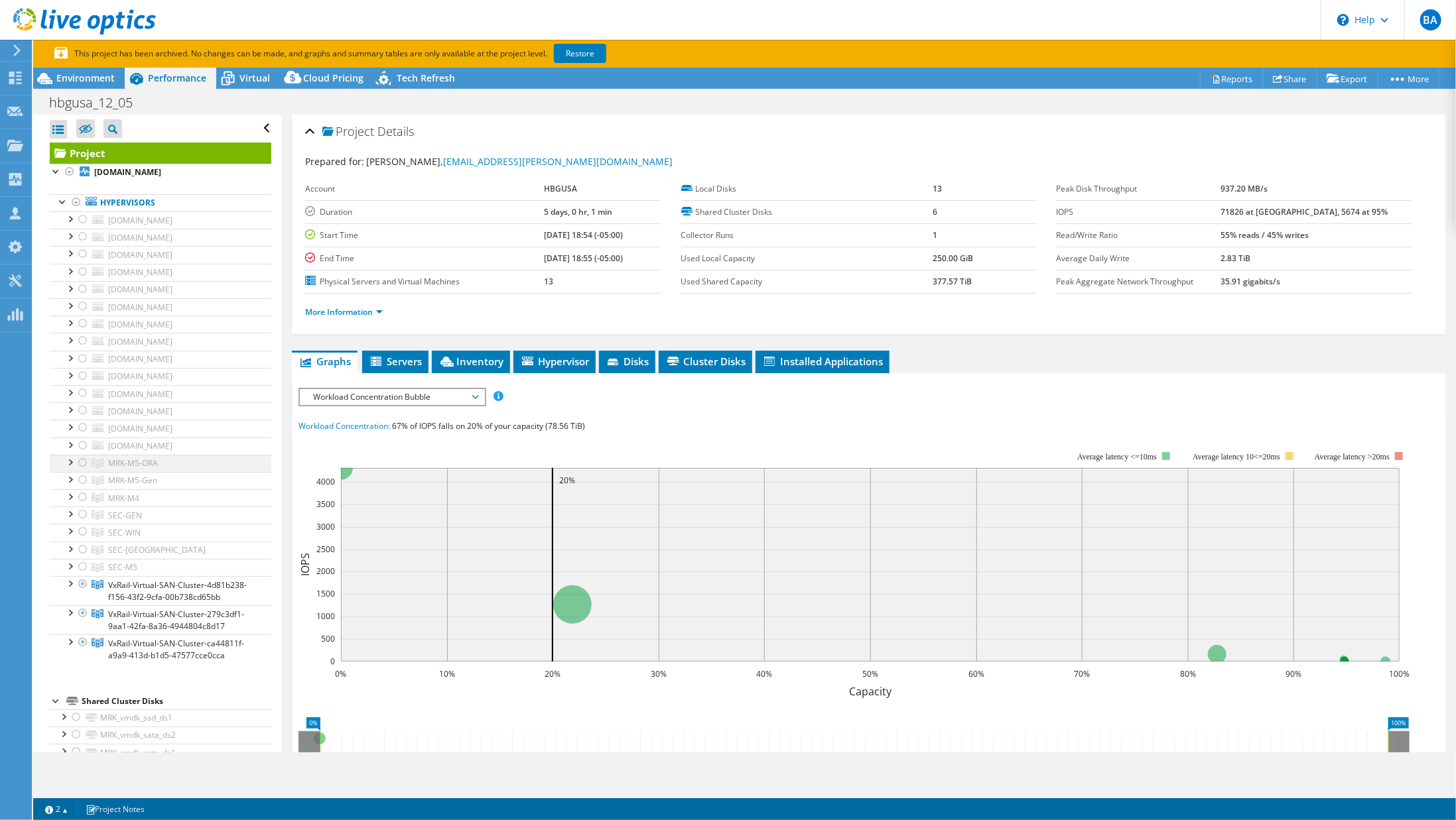
click at [68, 455] on div at bounding box center [69, 461] width 13 height 13
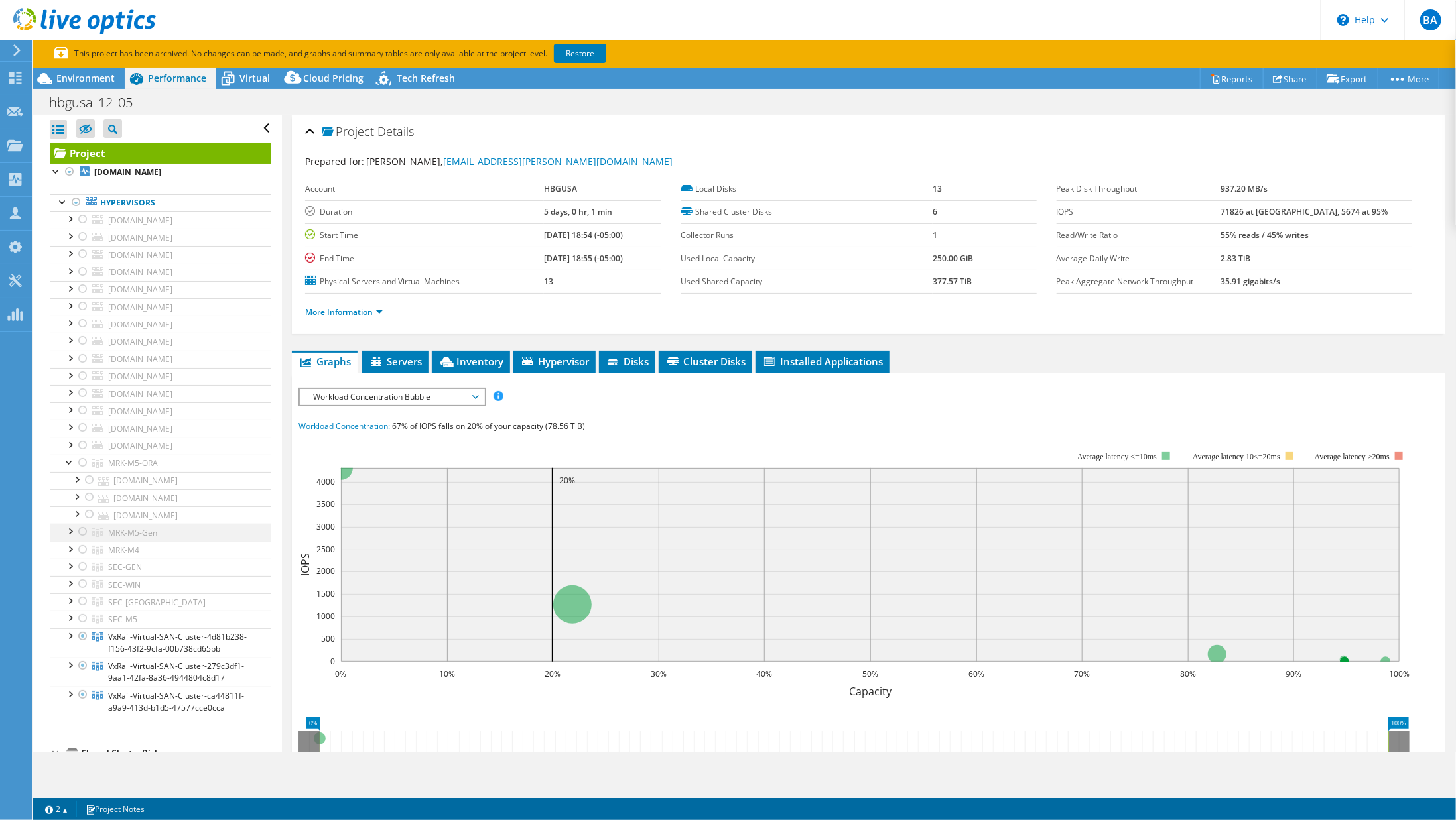
click at [73, 529] on div at bounding box center [69, 530] width 13 height 13
click at [70, 646] on div at bounding box center [69, 652] width 13 height 13
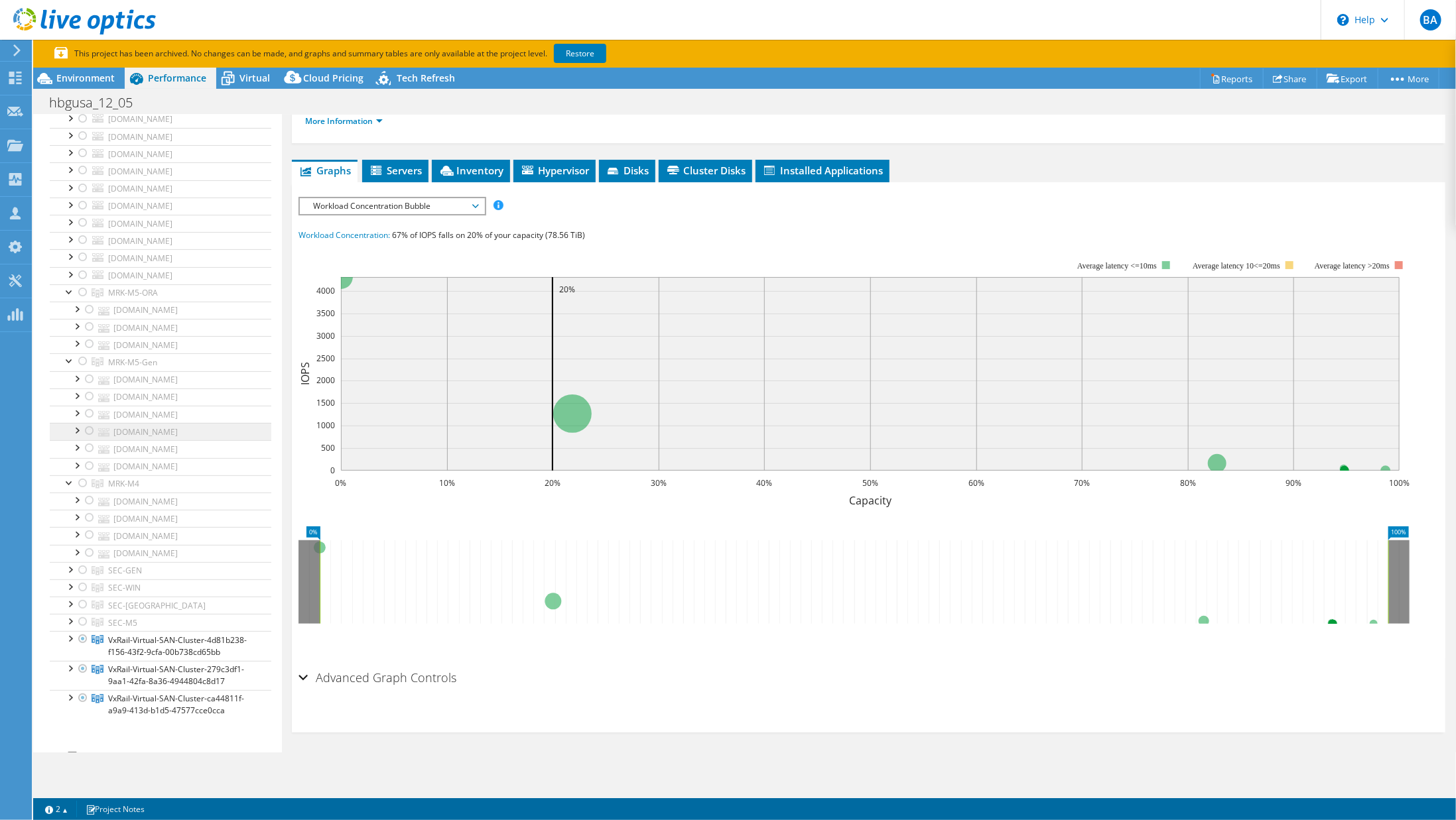
scroll to position [198, 0]
click at [9, 51] on div at bounding box center [15, 50] width 15 height 12
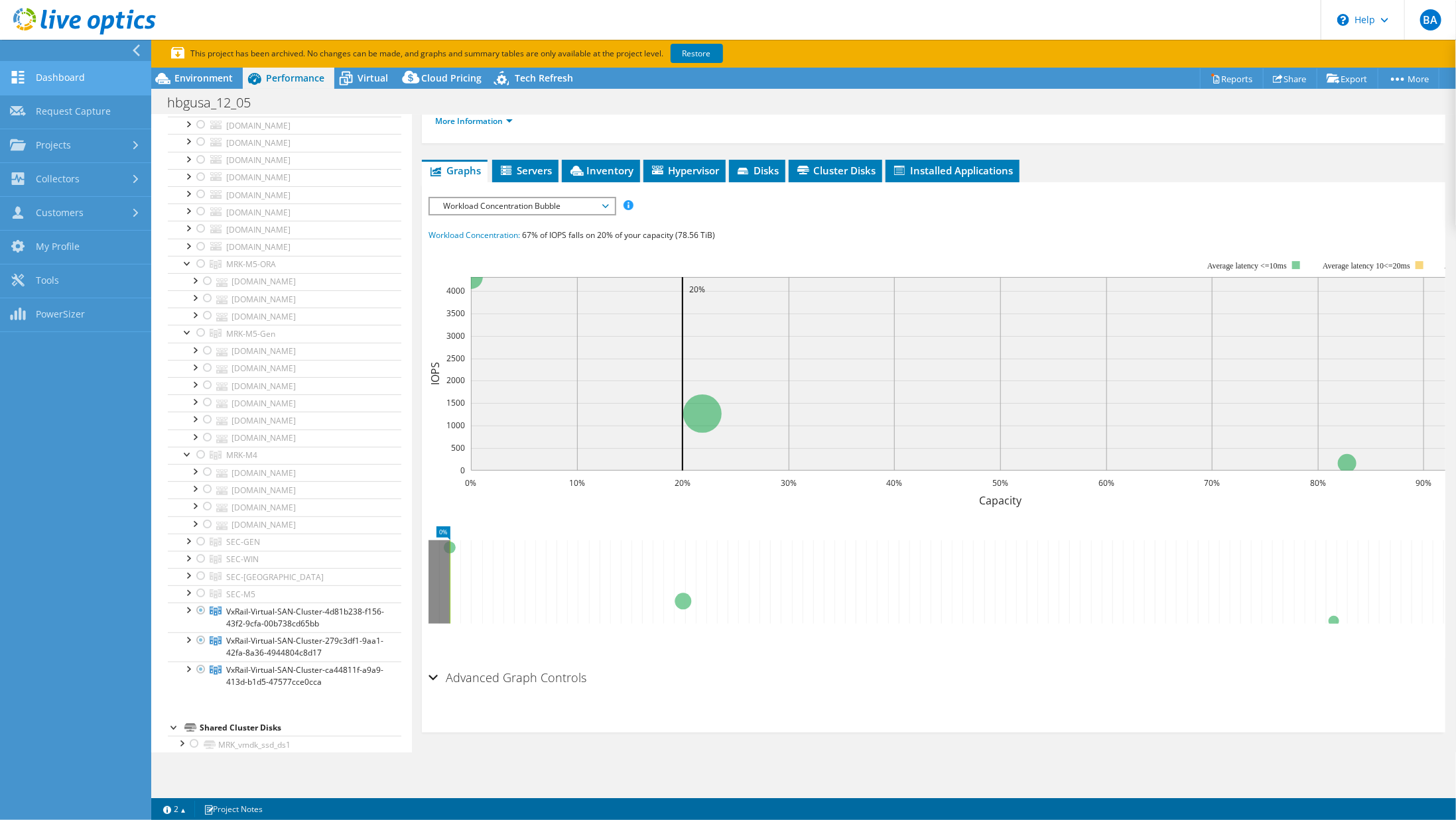
click at [68, 76] on link "Dashboard" at bounding box center [76, 79] width 151 height 34
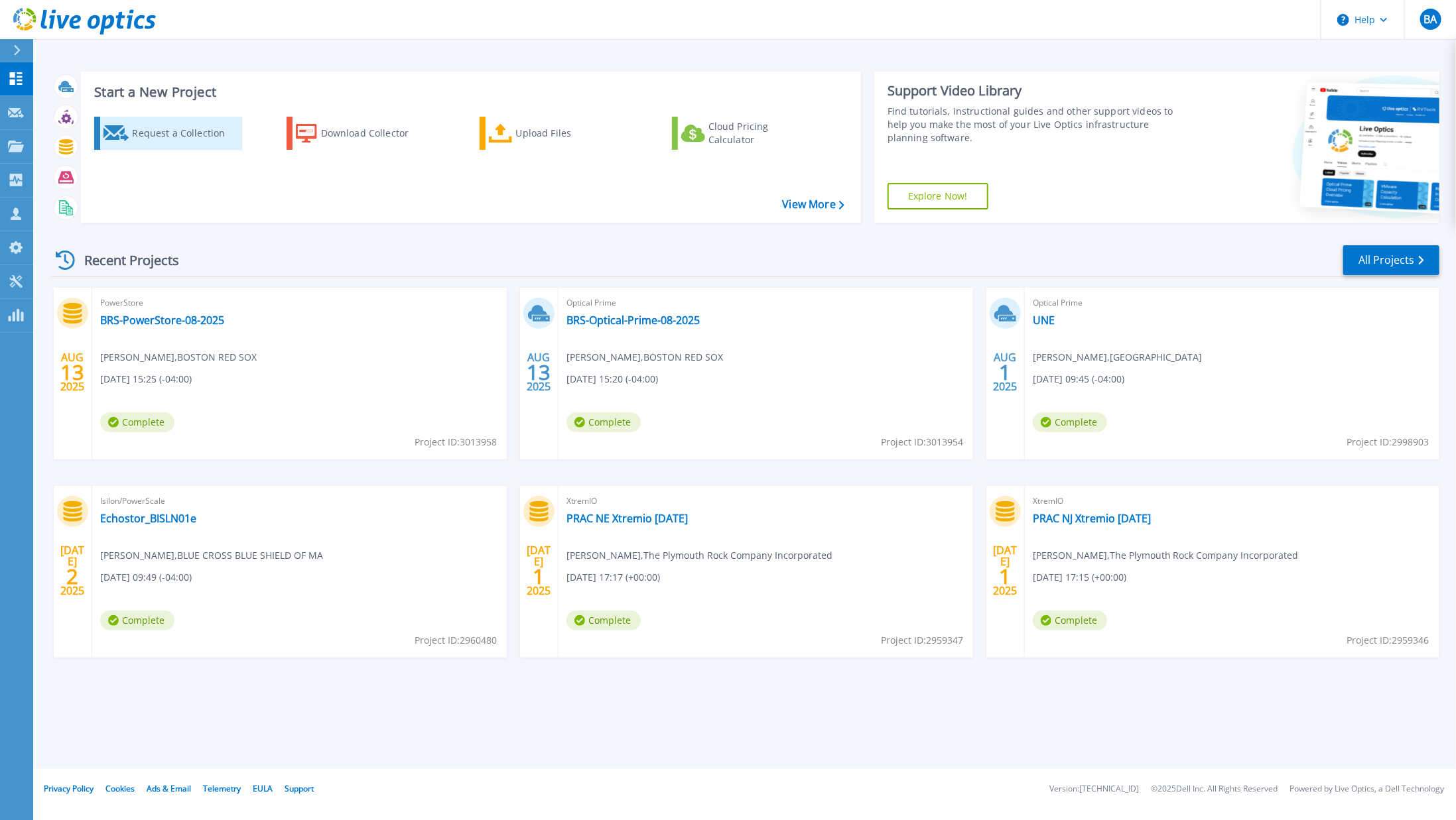
click at [199, 136] on div "Request a Collection" at bounding box center [185, 133] width 106 height 27
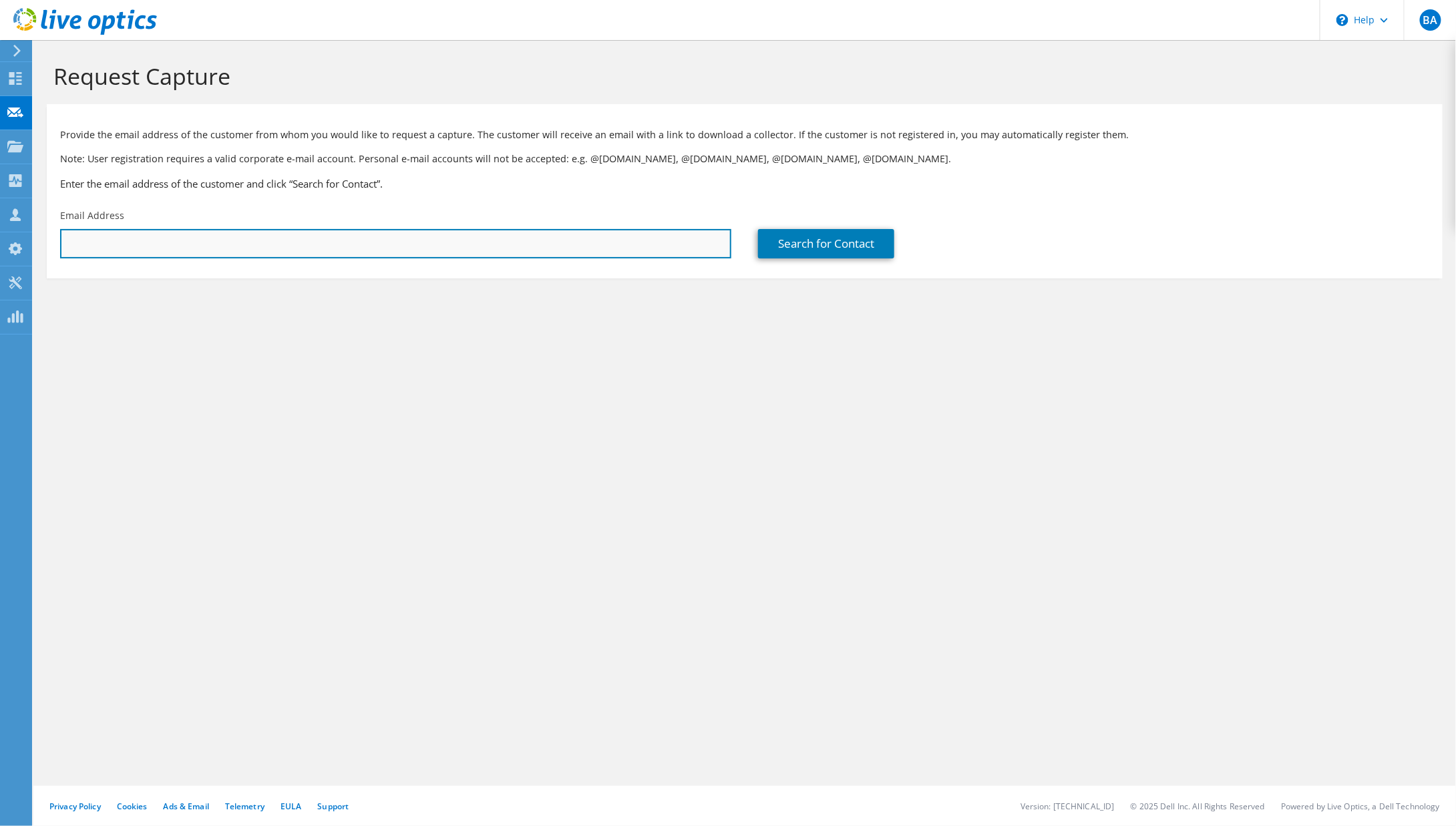
click at [127, 243] on input "text" at bounding box center [395, 244] width 671 height 30
click at [155, 238] on input "text" at bounding box center [395, 244] width 671 height 30
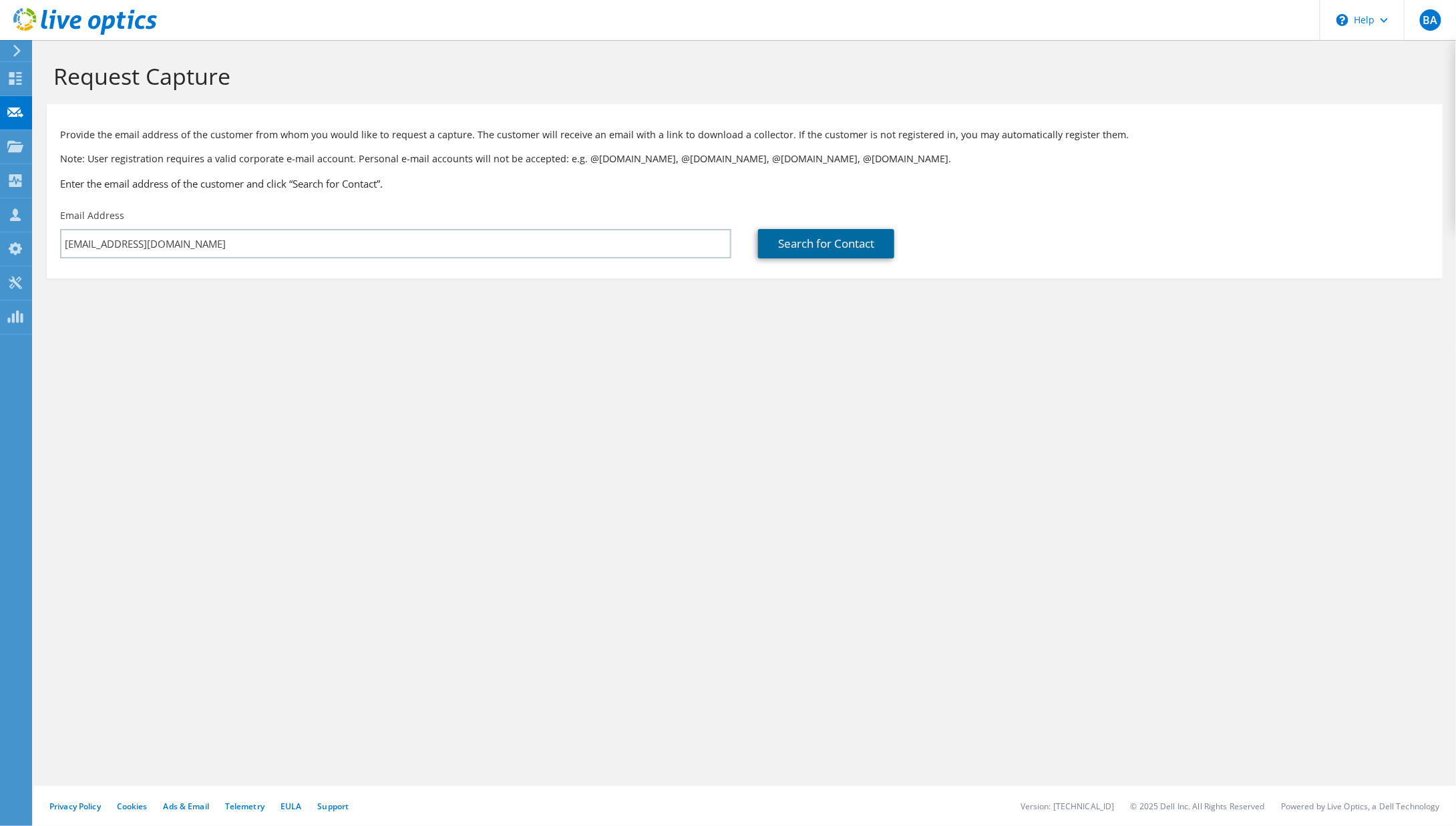
click at [805, 241] on link "Search for Contact" at bounding box center [826, 244] width 136 height 30
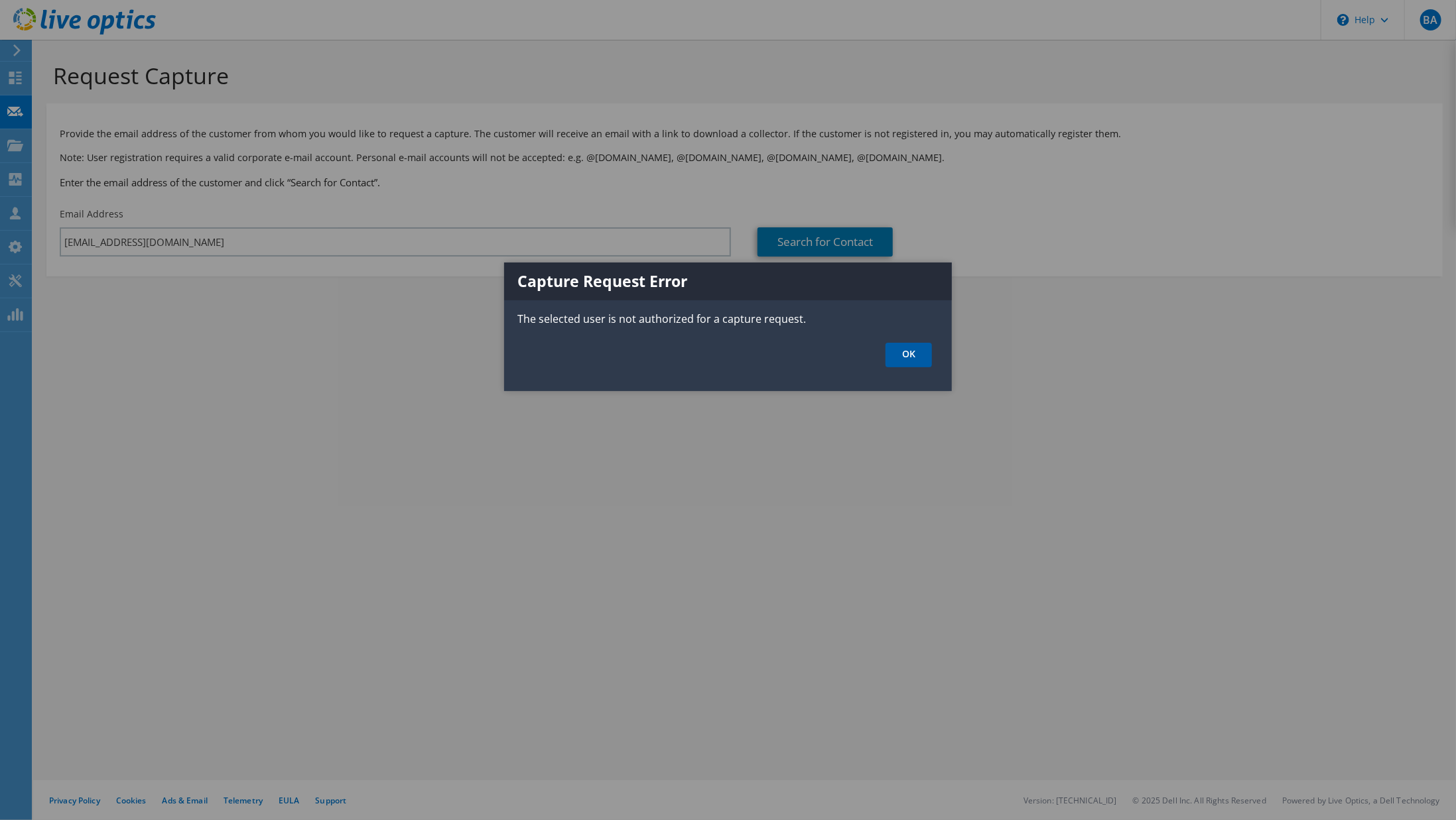
click at [924, 350] on link "OK" at bounding box center [908, 355] width 46 height 24
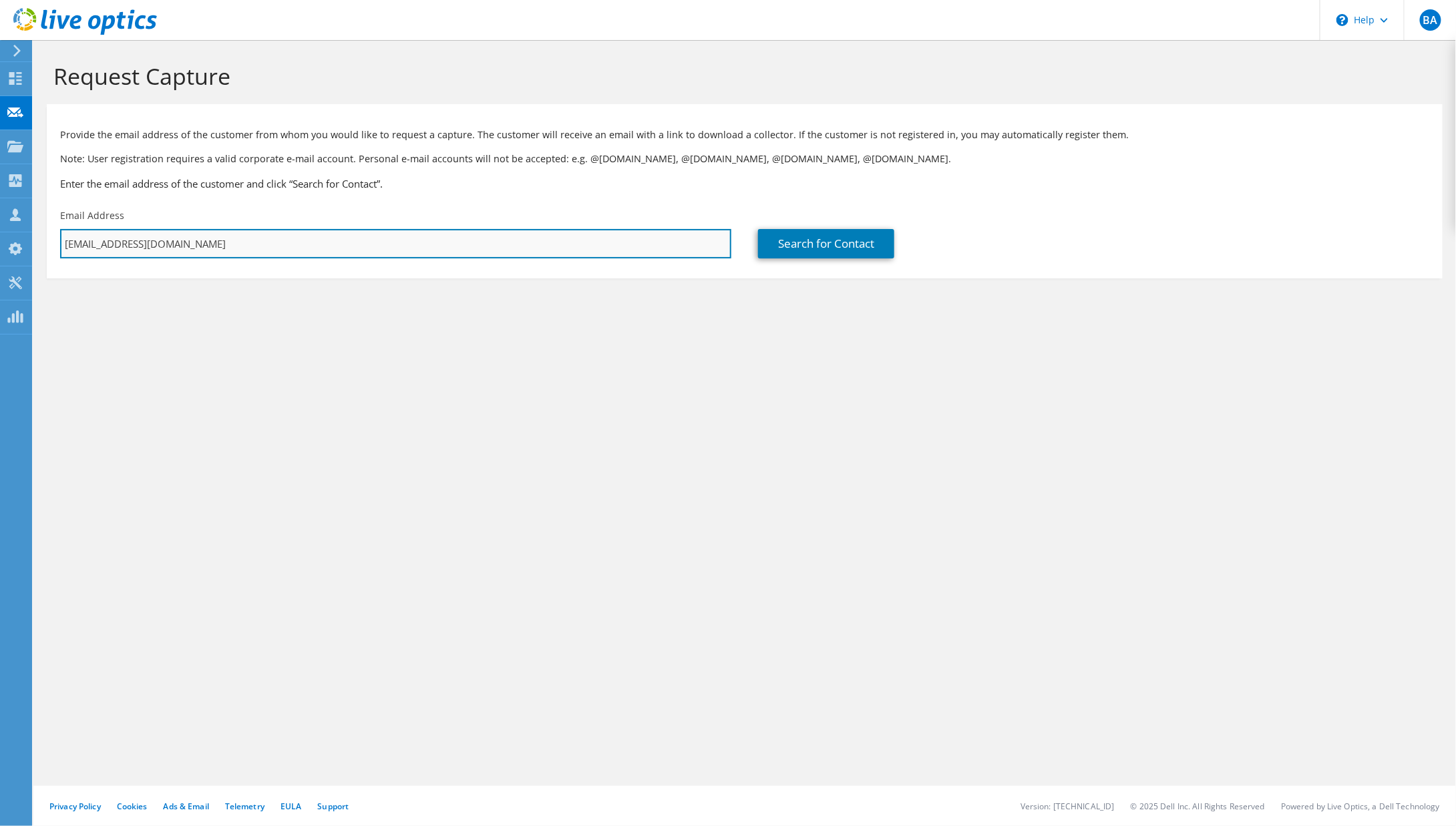
click at [143, 235] on input "[EMAIL_ADDRESS][DOMAIN_NAME]" at bounding box center [395, 244] width 671 height 30
type input "caleb.hurst@hbgusa.com"
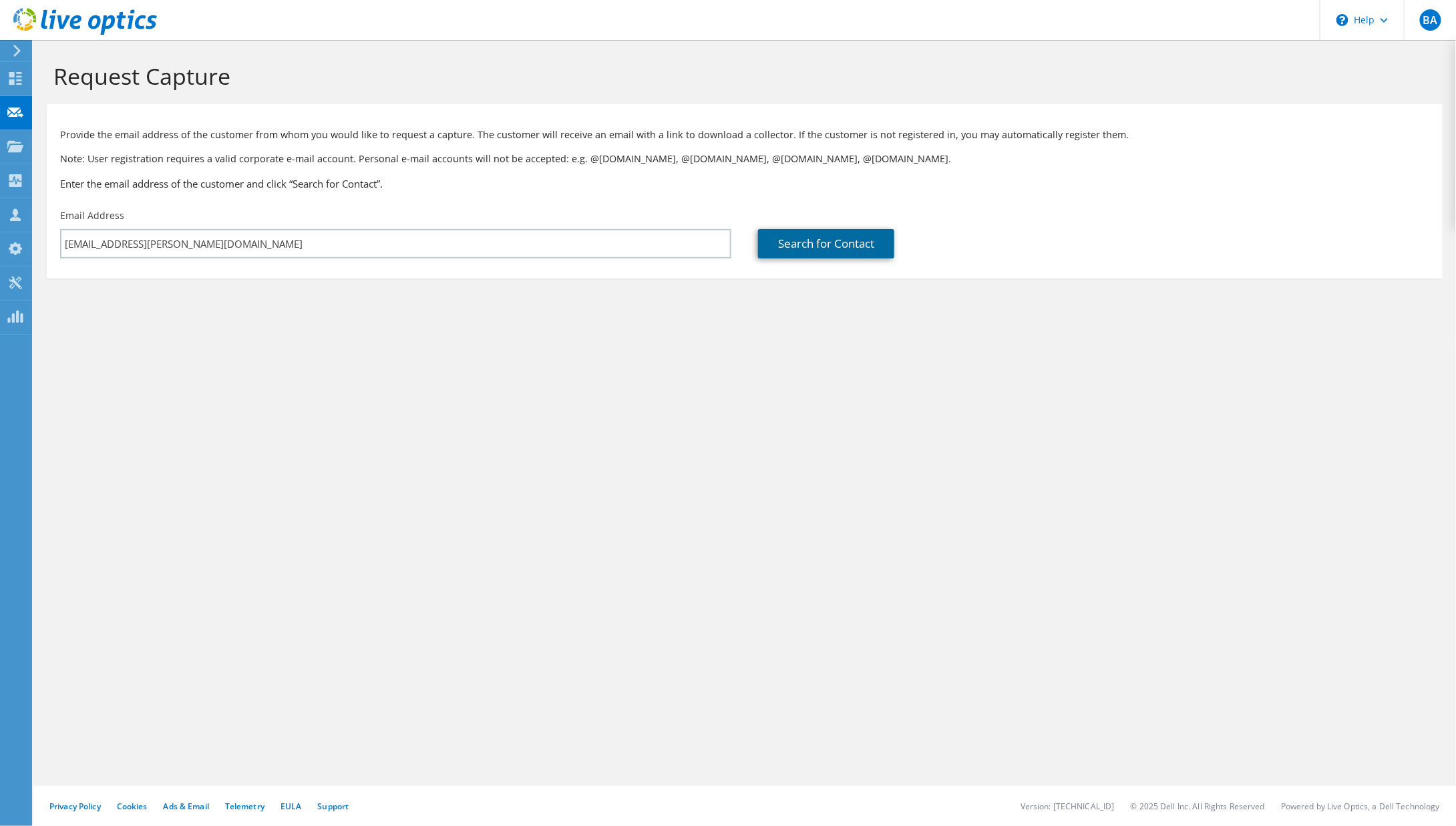
click at [828, 238] on link "Search for Contact" at bounding box center [826, 244] width 136 height 30
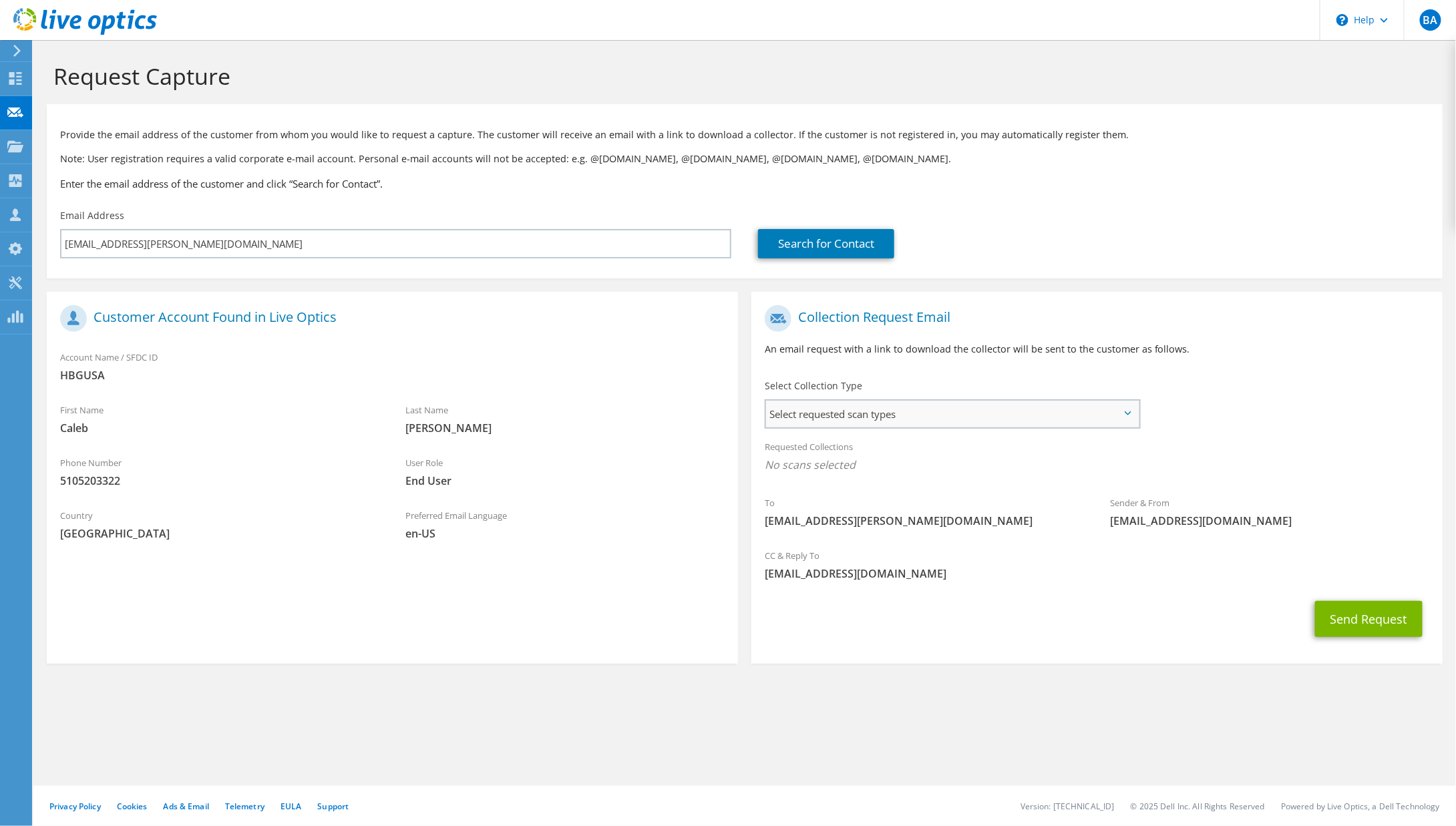
click at [855, 417] on span "Select requested scan types" at bounding box center [952, 414] width 373 height 27
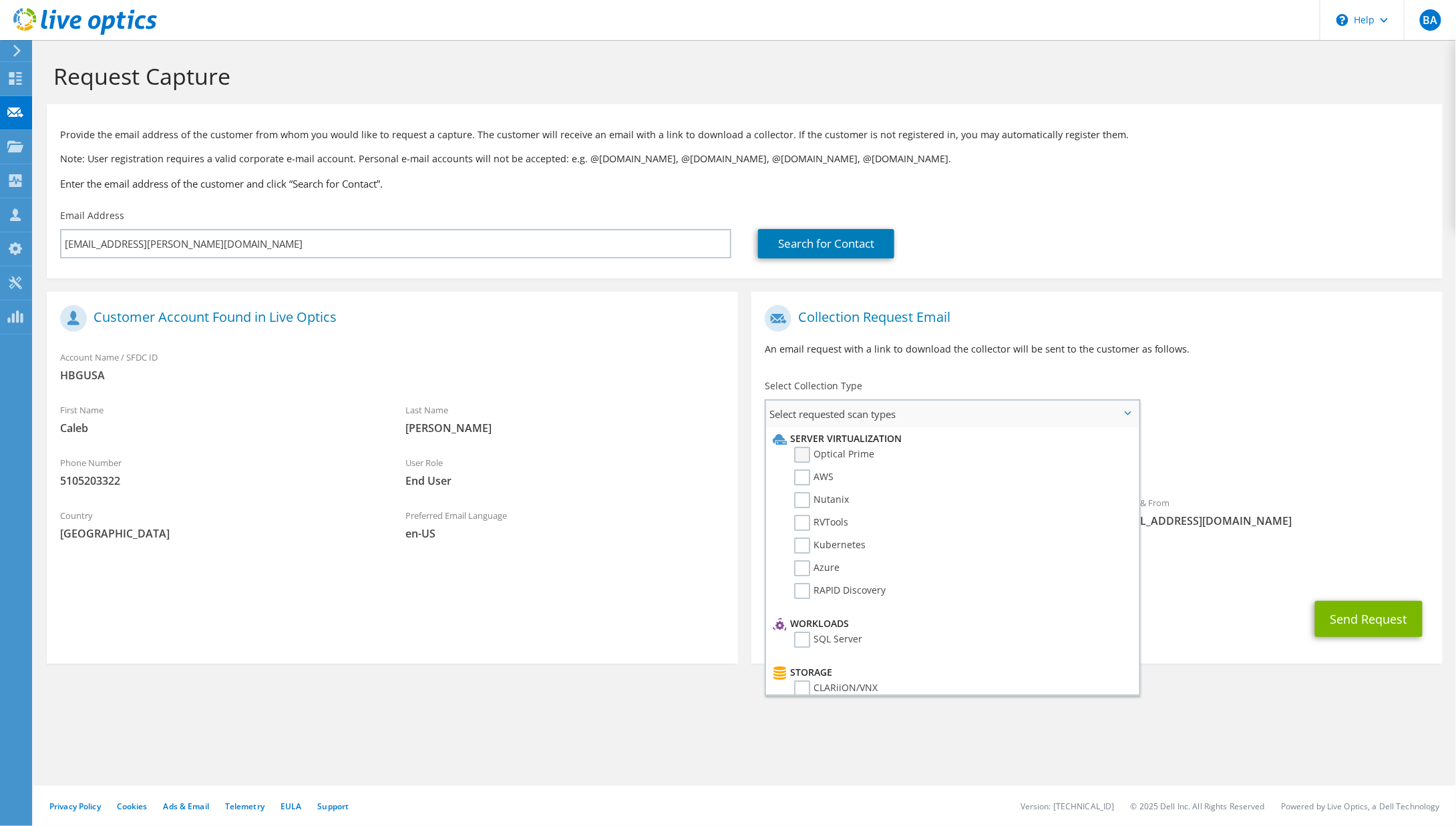
click at [843, 453] on label "Optical Prime" at bounding box center [834, 455] width 80 height 16
click at [0, 0] on input "Optical Prime" at bounding box center [0, 0] width 0 height 0
click at [1256, 315] on h1 "Collection Request Email" at bounding box center [1093, 318] width 658 height 27
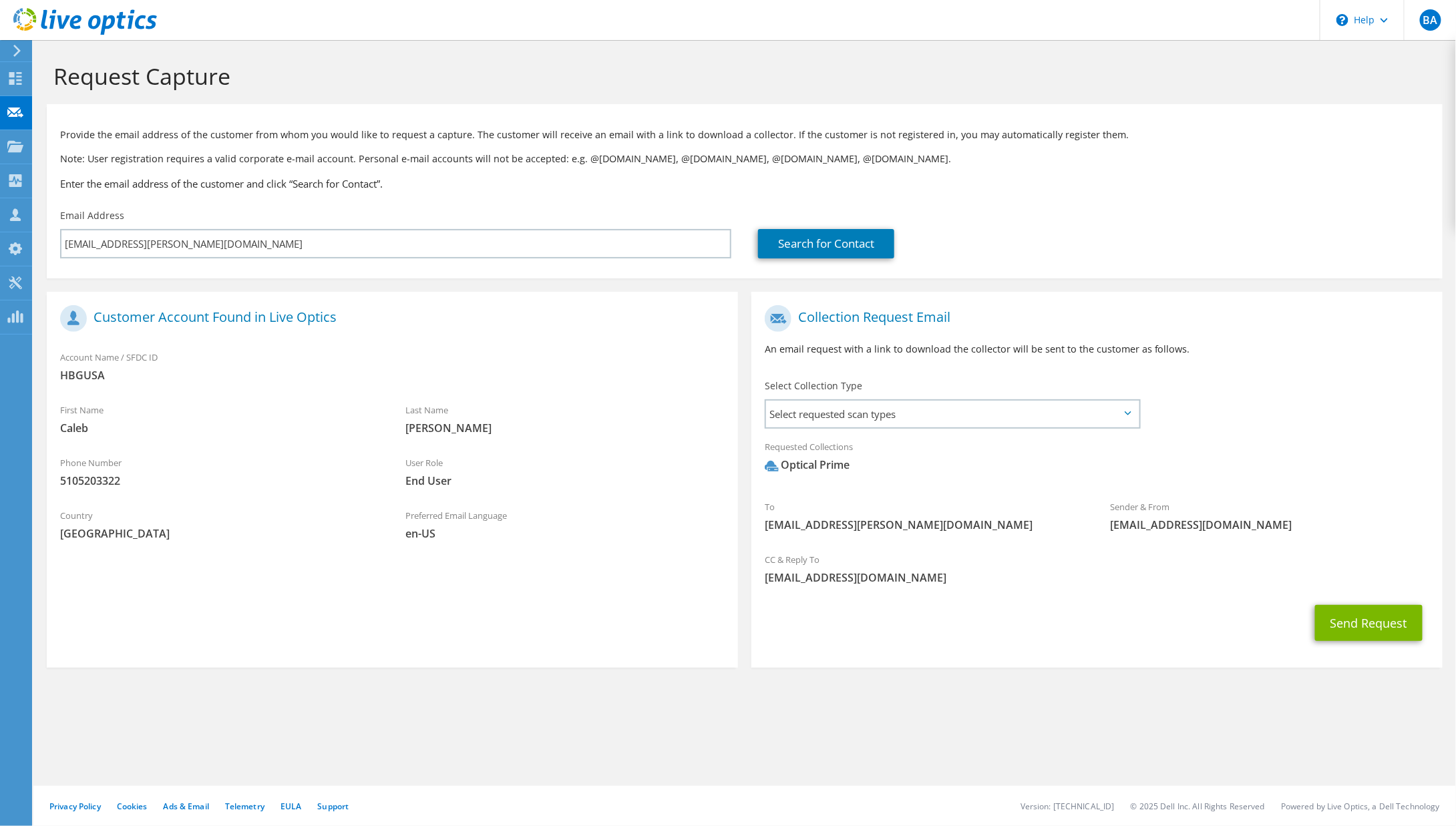
click at [1277, 320] on h1 "Collection Request Email" at bounding box center [1093, 318] width 658 height 27
click at [1353, 619] on button "Send Request" at bounding box center [1368, 623] width 107 height 36
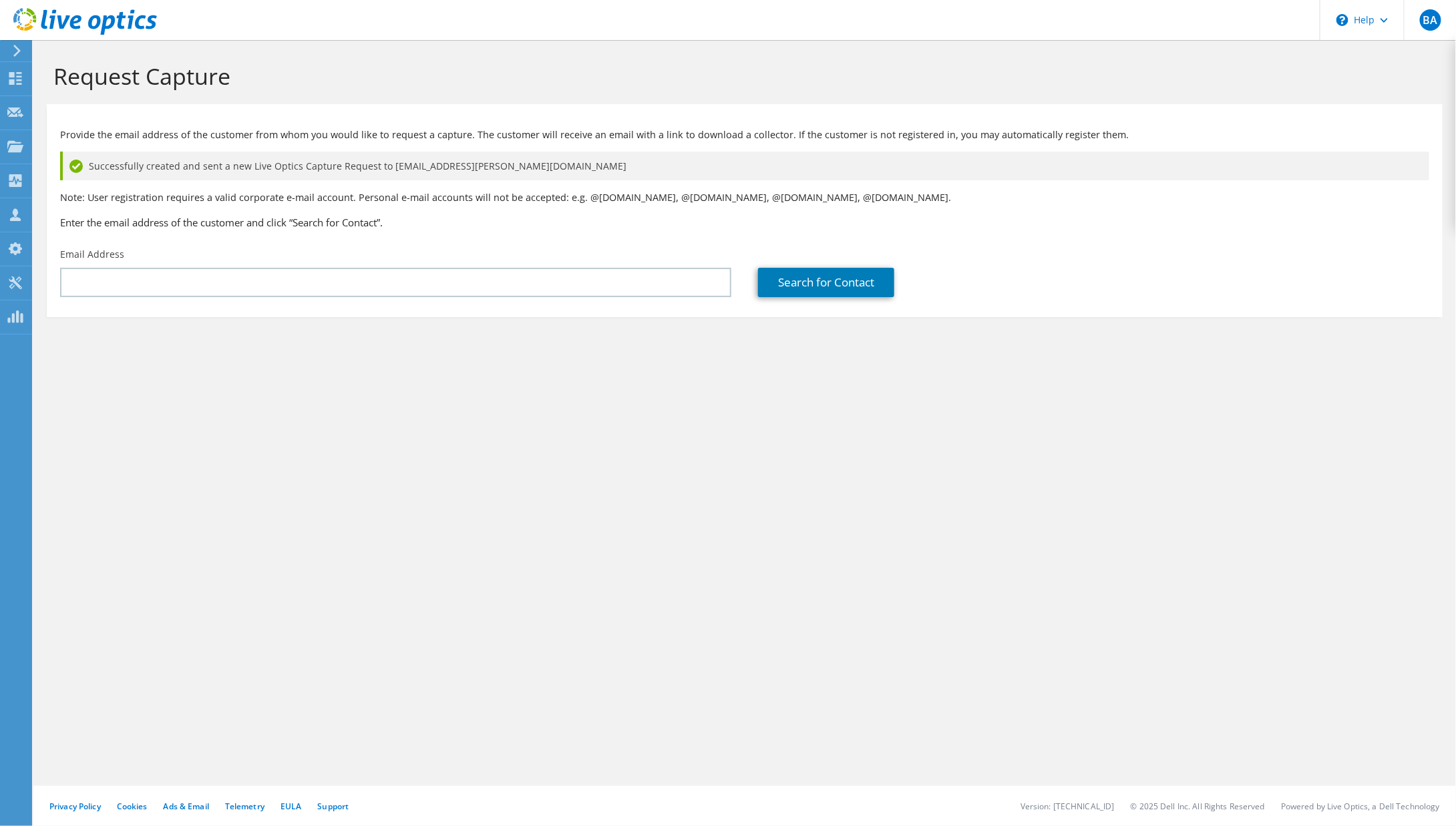
click at [655, 487] on div "Request Capture Provide the email address of the customer from whom you would l…" at bounding box center [745, 433] width 1422 height 786
click at [14, 50] on icon at bounding box center [17, 51] width 10 height 12
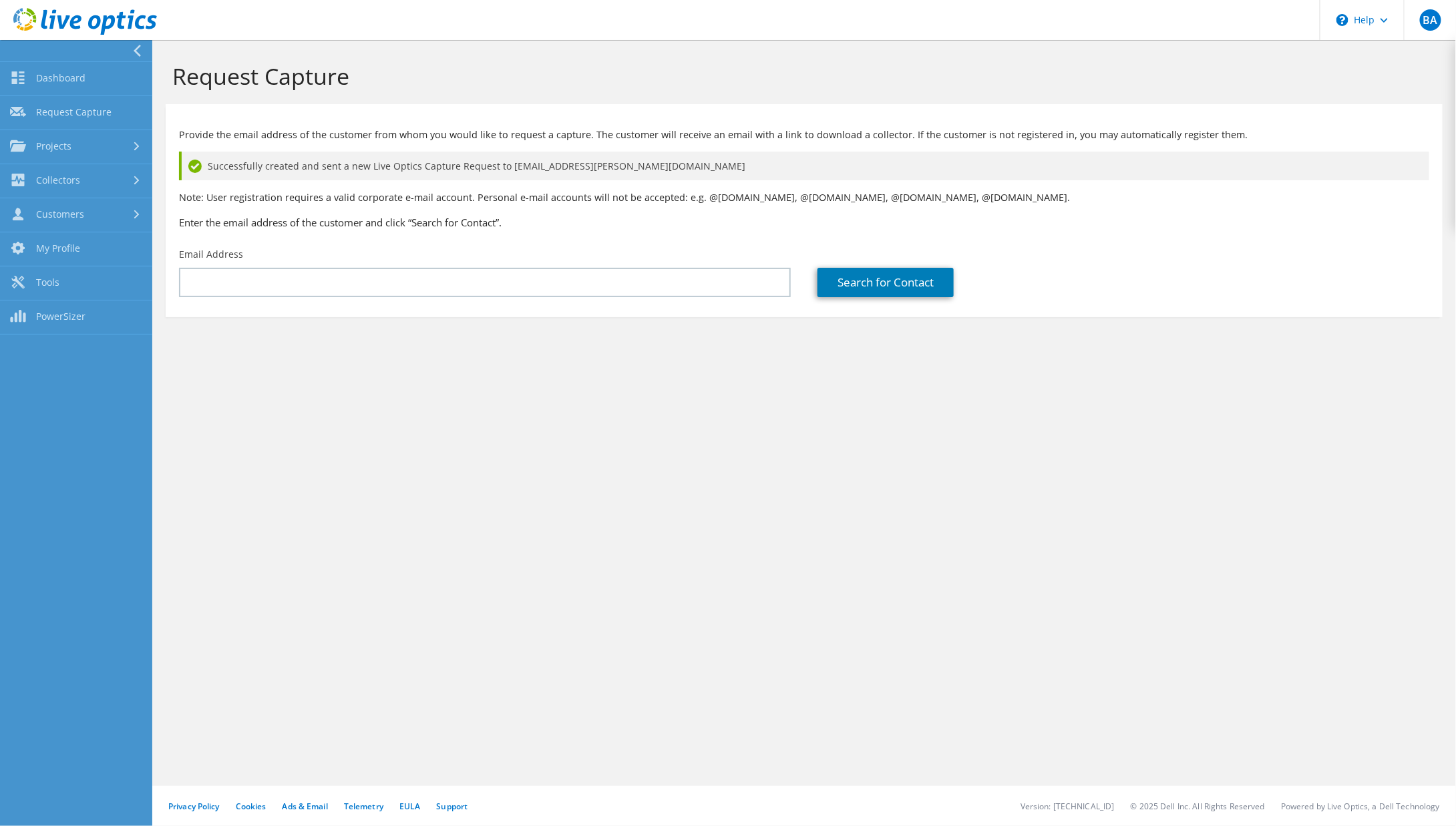
click at [134, 46] on icon at bounding box center [137, 51] width 10 height 12
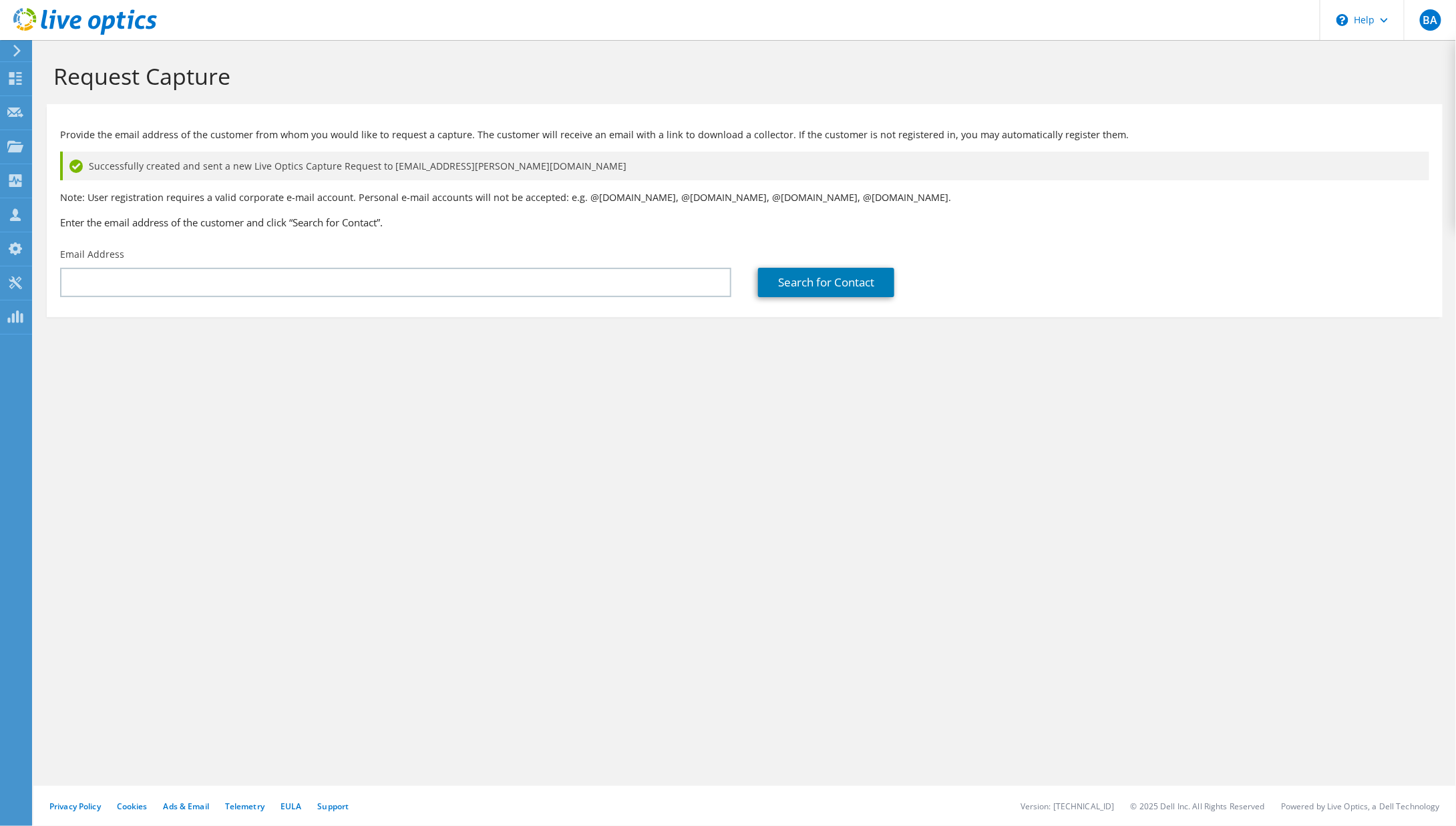
click at [261, 64] on h1 "Request Capture" at bounding box center [741, 76] width 1376 height 28
